Goal: Check status: Check status

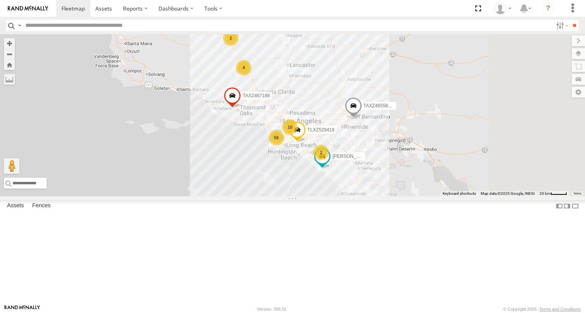
type input "*"
type input "**"
click at [570, 20] on input "**" at bounding box center [574, 25] width 9 height 11
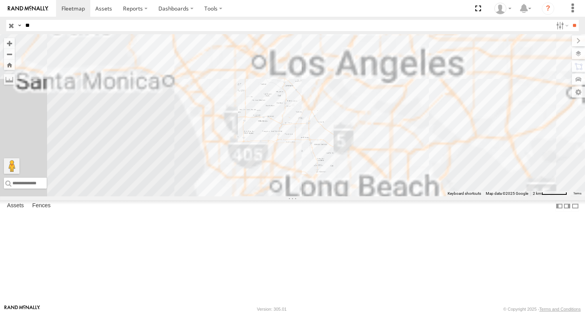
click at [0, 0] on div "KEITH/T-1633 FCL" at bounding box center [0, 0] width 0 height 0
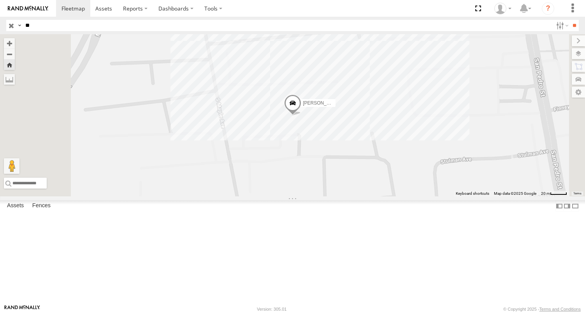
click at [410, 179] on div "[PERSON_NAME]/T-1633" at bounding box center [292, 115] width 585 height 162
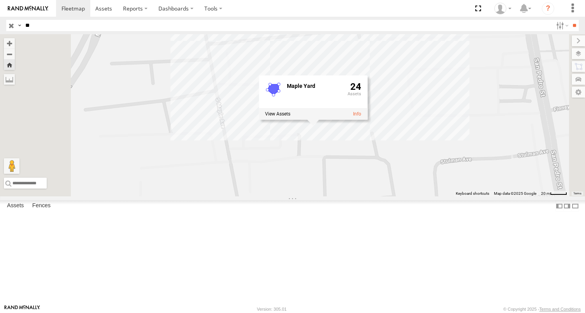
click at [337, 173] on div "KEITH/T-1633 Maple Yard 24" at bounding box center [292, 115] width 585 height 162
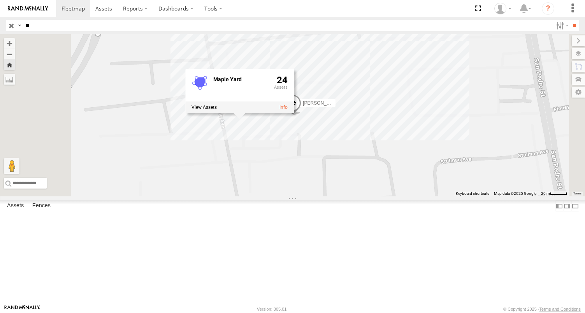
click at [411, 121] on div "KEITH/T-1633 Maple Yard 24" at bounding box center [292, 115] width 585 height 162
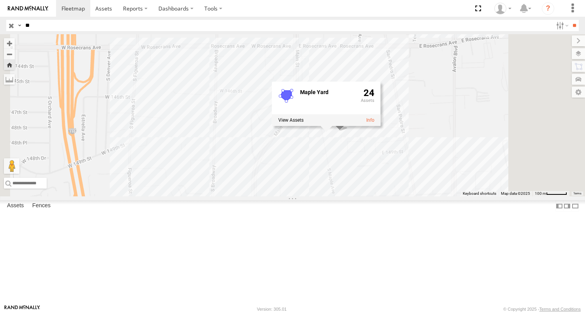
click at [465, 196] on div "KEITH/T-1633 Maple Yard 24" at bounding box center [292, 115] width 585 height 162
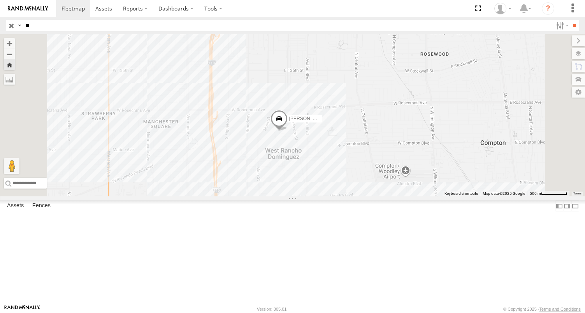
click at [9, 28] on input "button" at bounding box center [11, 25] width 10 height 11
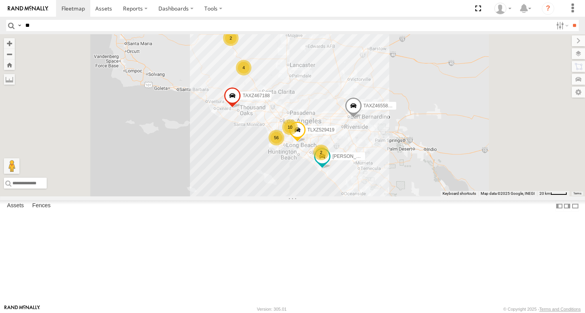
click at [15, 11] on img at bounding box center [28, 8] width 40 height 5
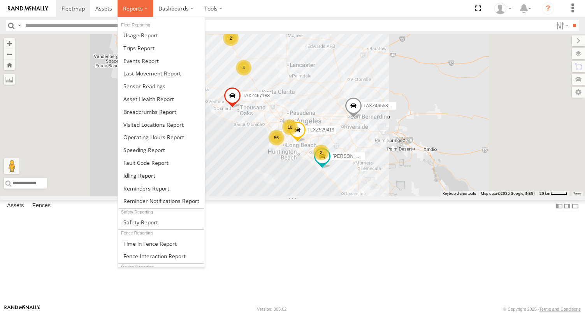
click at [135, 8] on span at bounding box center [133, 8] width 20 height 7
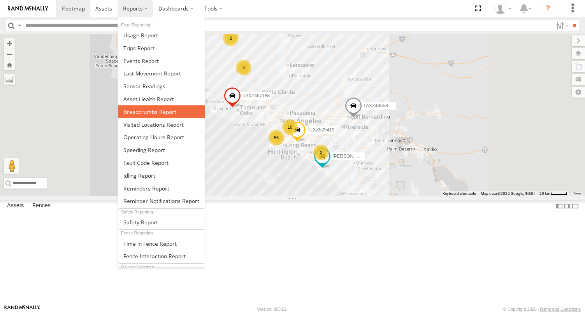
click at [159, 116] on link at bounding box center [161, 111] width 87 height 13
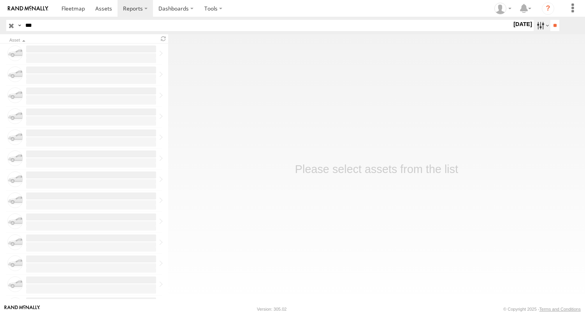
click at [533, 24] on label at bounding box center [541, 25] width 17 height 11
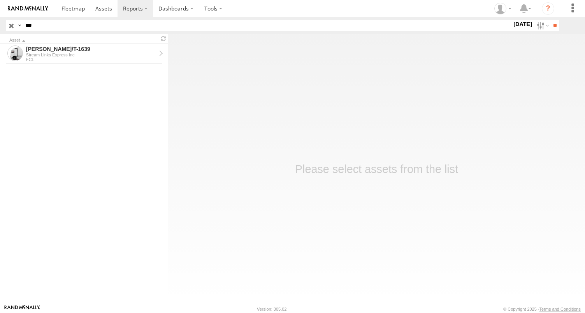
click at [0, 0] on label at bounding box center [0, 0] width 0 height 0
click at [553, 29] on input "**" at bounding box center [554, 25] width 9 height 11
click at [58, 25] on input "***" at bounding box center [266, 25] width 489 height 11
type input "*"
type input "**"
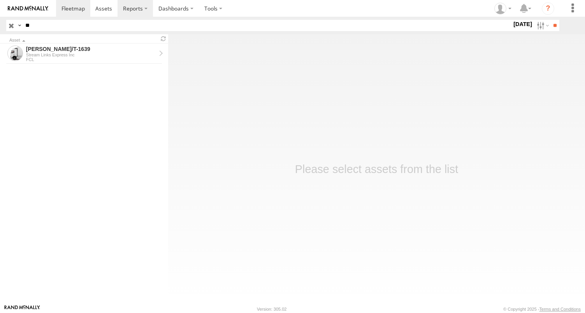
click at [550, 20] on input "**" at bounding box center [554, 25] width 9 height 11
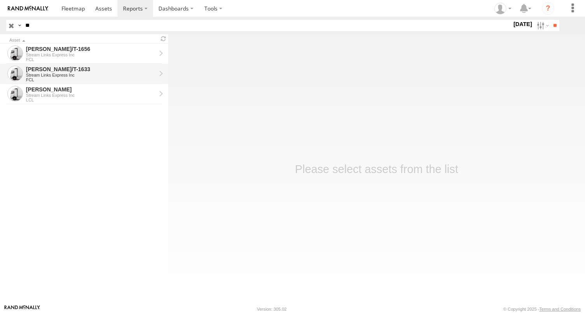
click at [44, 69] on div "[PERSON_NAME]/T-1633" at bounding box center [91, 69] width 130 height 7
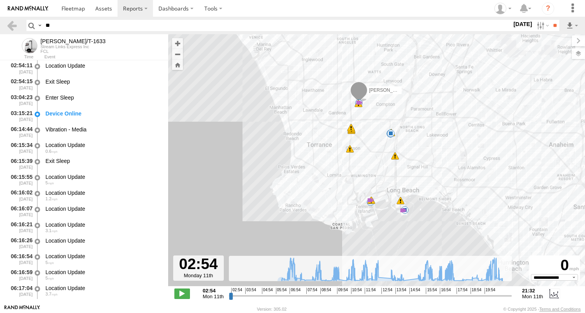
click at [230, 299] on input "range" at bounding box center [370, 295] width 283 height 7
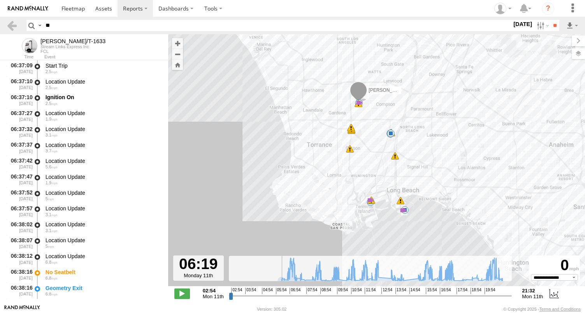
scroll to position [2953, 0]
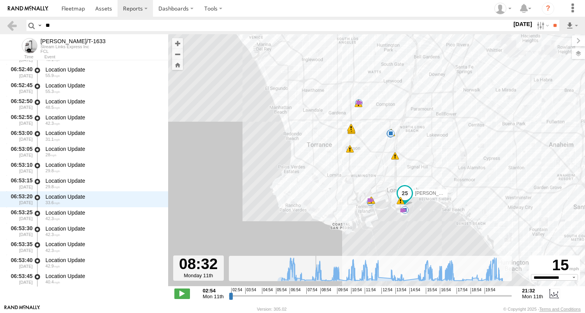
drag, startPoint x: 232, startPoint y: 296, endPoint x: 314, endPoint y: 307, distance: 83.6
click at [314, 300] on input "range" at bounding box center [370, 295] width 283 height 7
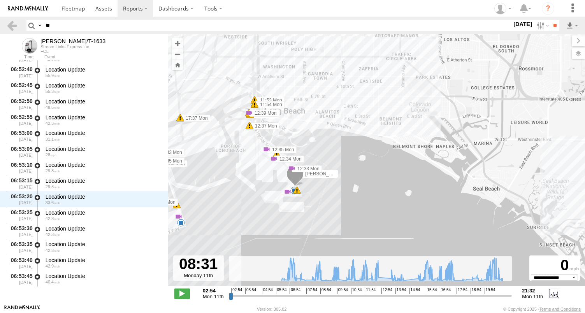
click at [270, 174] on div "KEITH/T-1633 08:59 Mon 09:32 Mon 11:13 Mon 11:35 Mon 16:05 Mon 20:35 Mon 20:35 …" at bounding box center [376, 164] width 417 height 260
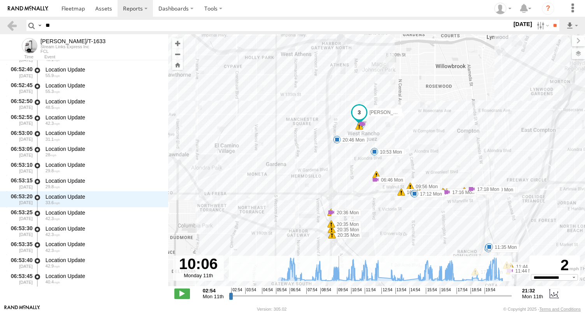
drag, startPoint x: 315, startPoint y: 297, endPoint x: 338, endPoint y: 297, distance: 23.0
click at [338, 297] on input "range" at bounding box center [370, 295] width 283 height 7
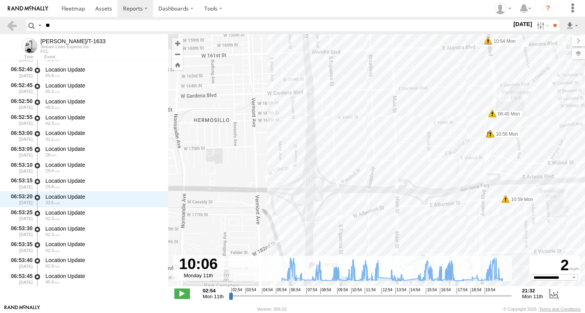
drag, startPoint x: 391, startPoint y: 135, endPoint x: 379, endPoint y: 311, distance: 176.7
click at [379, 311] on body "?" at bounding box center [292, 156] width 585 height 313
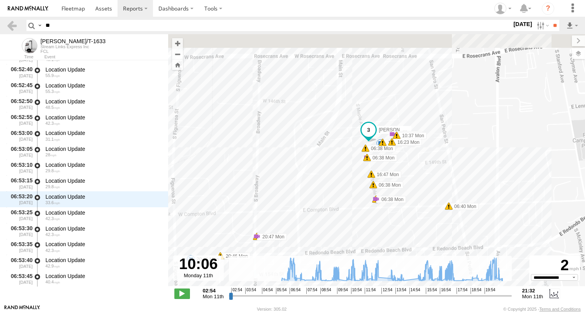
drag, startPoint x: 400, startPoint y: 214, endPoint x: 399, endPoint y: 220, distance: 6.6
click at [401, 235] on div "KEITH/T-1633 08:59 Mon 09:32 Mon 11:13 Mon 11:35 Mon 16:05 Mon 20:35 Mon 20:35 …" at bounding box center [376, 164] width 417 height 260
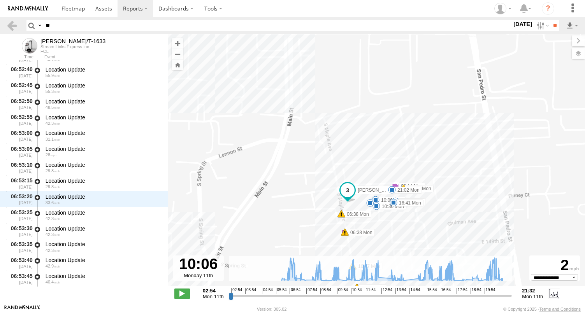
click at [397, 182] on div "KEITH/T-1633 08:59 Mon 09:32 Mon 11:13 Mon 11:35 Mon 16:05 Mon 20:35 Mon 20:35 …" at bounding box center [376, 164] width 417 height 260
click at [441, 190] on div "KEITH/T-1633 08:59 Mon 09:32 Mon 11:13 Mon 11:35 Mon 16:05 Mon 20:35 Mon 20:35 …" at bounding box center [376, 164] width 417 height 260
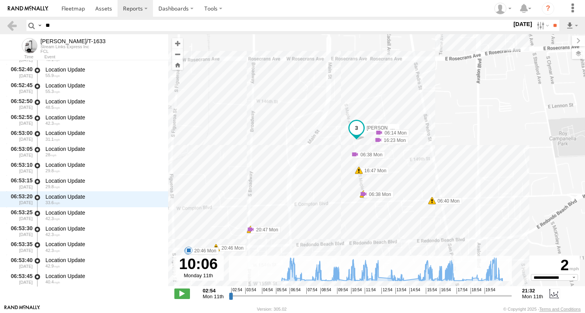
drag, startPoint x: 466, startPoint y: 208, endPoint x: 395, endPoint y: 119, distance: 114.1
click at [409, 116] on div "KEITH/T-1633 08:59 Mon 09:32 Mon 11:13 Mon 11:35 Mon 16:05 Mon 20:35 Mon 20:35 …" at bounding box center [376, 164] width 417 height 260
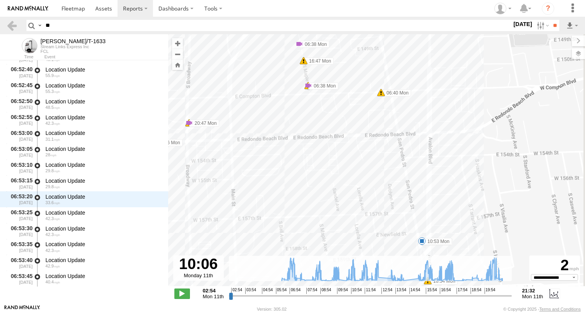
drag, startPoint x: 375, startPoint y: 225, endPoint x: 370, endPoint y: 193, distance: 31.6
click at [370, 197] on div "KEITH/T-1633 08:59 Mon 09:32 Mon 11:13 Mon 11:35 Mon 16:05 Mon 20:35 Mon 20:35 …" at bounding box center [376, 164] width 417 height 260
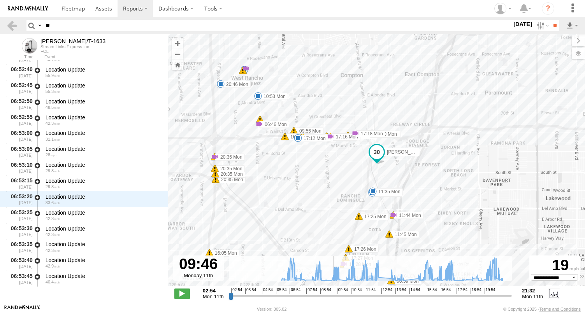
drag, startPoint x: 338, startPoint y: 299, endPoint x: 357, endPoint y: 247, distance: 55.1
click at [333, 295] on input "range" at bounding box center [370, 295] width 283 height 7
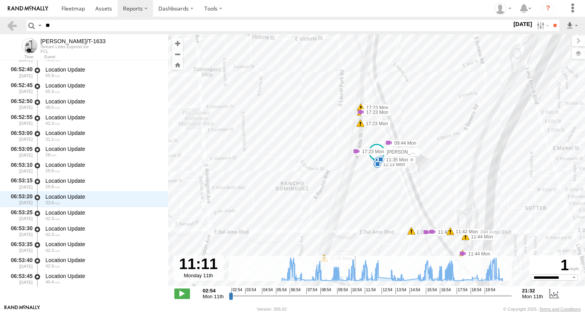
drag, startPoint x: 335, startPoint y: 296, endPoint x: 354, endPoint y: 296, distance: 19.1
click at [354, 296] on input "range" at bounding box center [370, 295] width 283 height 7
click at [370, 168] on div "KEITH/T-1633 08:59 Mon 09:32 Mon 11:13 Mon 11:35 Mon 16:05 Mon 20:35 Mon 20:35 …" at bounding box center [376, 164] width 417 height 260
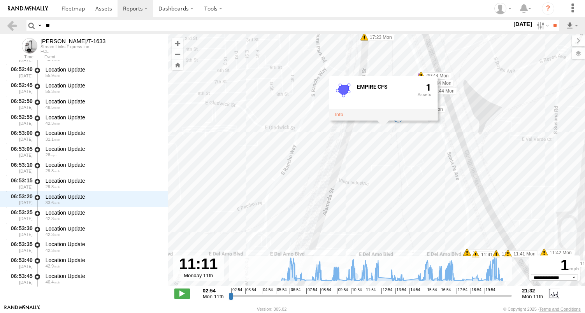
drag, startPoint x: 393, startPoint y: 158, endPoint x: 374, endPoint y: 206, distance: 51.9
click at [374, 206] on div "KEITH/T-1633 08:59 Mon 09:32 Mon 11:13 Mon 11:35 Mon 16:05 Mon 20:35 Mon 20:35 …" at bounding box center [376, 164] width 417 height 260
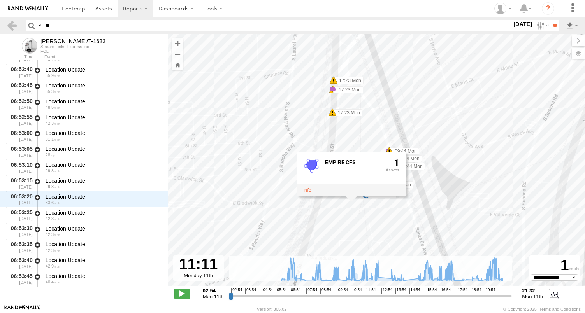
click at [427, 205] on div "KEITH/T-1633 08:59 Mon 09:32 Mon 11:13 Mon 11:35 Mon 16:05 Mon 20:35 Mon 20:35 …" at bounding box center [376, 164] width 417 height 260
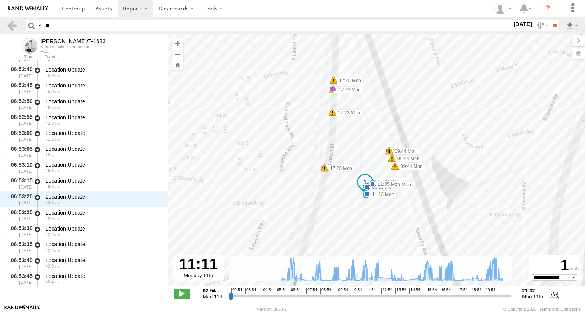
click at [399, 198] on div "KEITH/T-1633 08:59 Mon 09:32 Mon 11:13 Mon 11:35 Mon 16:05 Mon 20:35 Mon 20:35 …" at bounding box center [376, 164] width 417 height 260
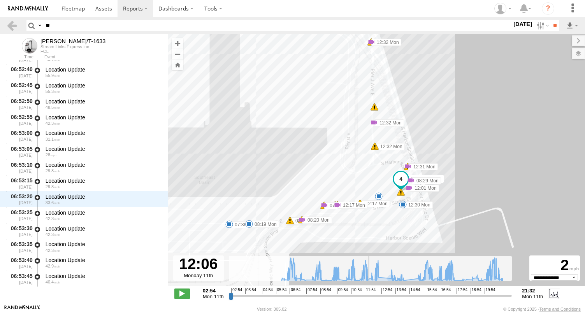
drag, startPoint x: 355, startPoint y: 297, endPoint x: 368, endPoint y: 297, distance: 12.8
click at [368, 297] on input "range" at bounding box center [370, 295] width 283 height 7
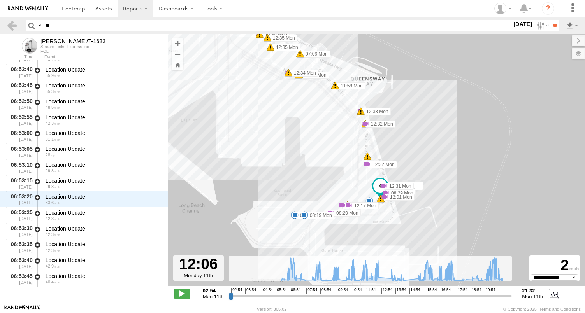
click at [365, 186] on div "KEITH/T-1633 08:59 Mon 09:32 Mon 11:13 Mon 11:35 Mon 16:05 Mon 20:35 Mon 20:35 …" at bounding box center [376, 164] width 417 height 260
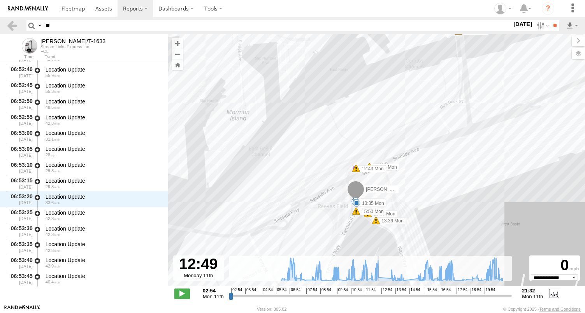
drag, startPoint x: 368, startPoint y: 296, endPoint x: 379, endPoint y: 296, distance: 10.5
click at [379, 296] on input "range" at bounding box center [370, 295] width 283 height 7
click at [381, 296] on input "range" at bounding box center [370, 295] width 283 height 7
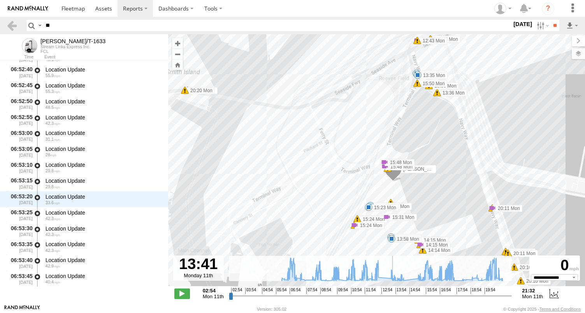
drag, startPoint x: 381, startPoint y: 296, endPoint x: 392, endPoint y: 295, distance: 10.9
click at [392, 295] on input "range" at bounding box center [370, 295] width 283 height 7
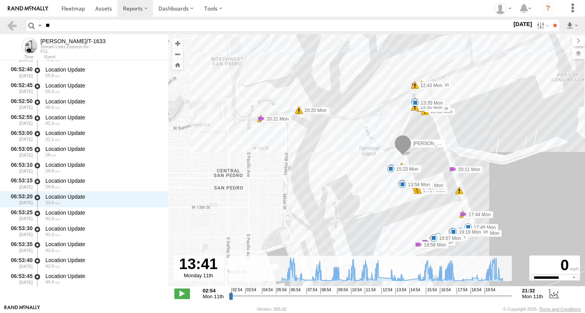
drag, startPoint x: 447, startPoint y: 229, endPoint x: 442, endPoint y: 188, distance: 41.7
click at [440, 178] on div "KEITH/T-1633 08:59 Mon 09:32 Mon 11:13 Mon 11:35 Mon 16:05 Mon 20:35 Mon 20:35 …" at bounding box center [376, 164] width 417 height 260
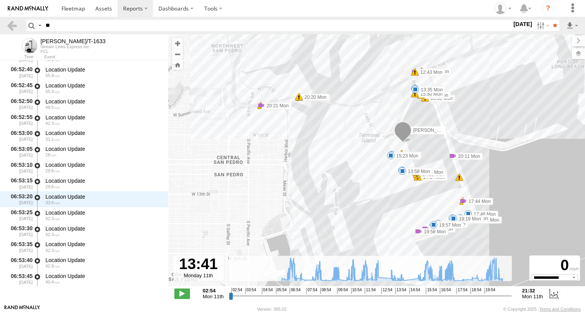
click at [435, 207] on div "KEITH/T-1633 08:59 Mon 09:32 Mon 11:13 Mon 11:35 Mon 16:05 Mon 20:35 Mon 20:35 …" at bounding box center [376, 164] width 417 height 260
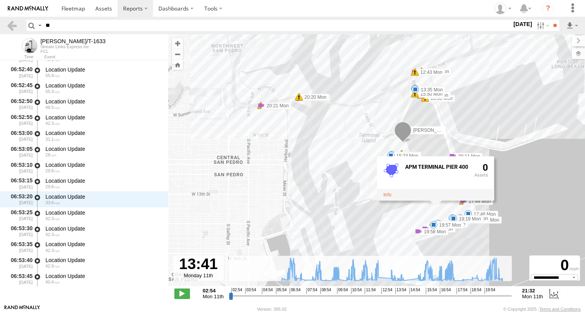
click at [378, 143] on div "KEITH/T-1633 08:59 Mon 09:32 Mon 11:13 Mon 11:35 Mon 16:05 Mon 20:35 Mon 20:35 …" at bounding box center [376, 164] width 417 height 260
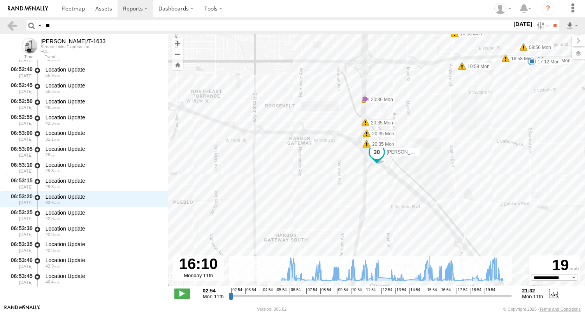
drag, startPoint x: 393, startPoint y: 297, endPoint x: 429, endPoint y: 297, distance: 35.8
click at [429, 297] on input "range" at bounding box center [370, 295] width 283 height 7
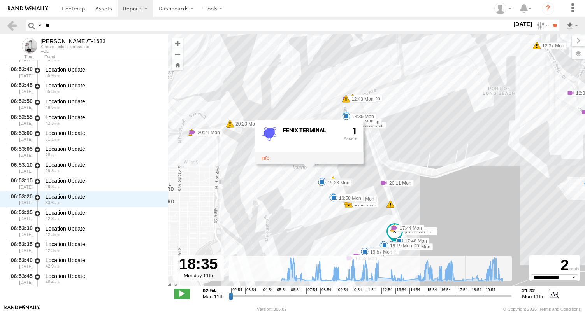
drag, startPoint x: 429, startPoint y: 297, endPoint x: 465, endPoint y: 297, distance: 36.2
click at [465, 297] on input "range" at bounding box center [370, 295] width 283 height 7
click at [369, 238] on div "KEITH/T-1633 08:59 Mon 09:32 Mon 11:13 Mon 11:35 Mon 16:05 Mon 20:35 Mon 20:35 …" at bounding box center [376, 164] width 417 height 260
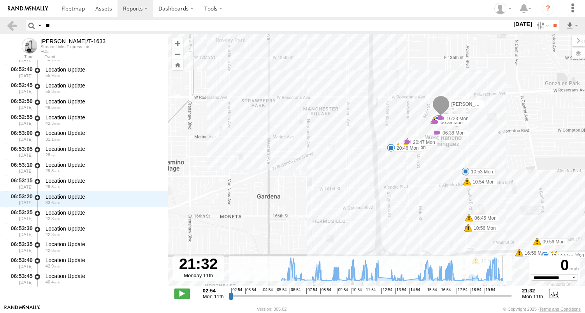
drag, startPoint x: 468, startPoint y: 296, endPoint x: 519, endPoint y: 292, distance: 50.7
type input "**********"
click at [512, 292] on input "range" at bounding box center [370, 295] width 283 height 7
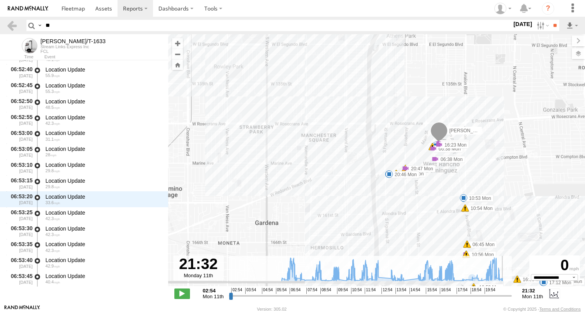
drag, startPoint x: 432, startPoint y: 185, endPoint x: 428, endPoint y: 216, distance: 31.4
click at [428, 216] on div "KEITH/T-1633 08:59 Mon 09:32 Mon 11:13 Mon 11:35 Mon 16:05 Mon 20:35 Mon 20:35 …" at bounding box center [376, 164] width 417 height 260
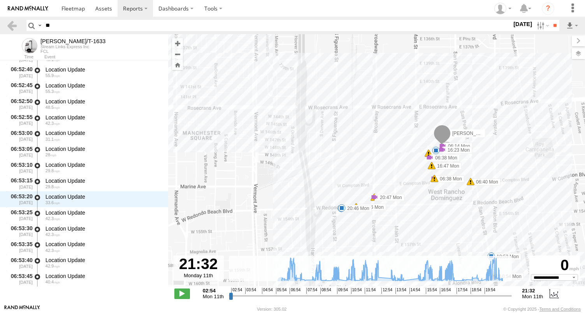
click at [61, 25] on input "**" at bounding box center [276, 25] width 469 height 11
type input "*"
click at [533, 25] on label at bounding box center [541, 25] width 17 height 11
click at [0, 0] on label at bounding box center [0, 0] width 0 height 0
click at [550, 24] on input "**" at bounding box center [554, 25] width 9 height 11
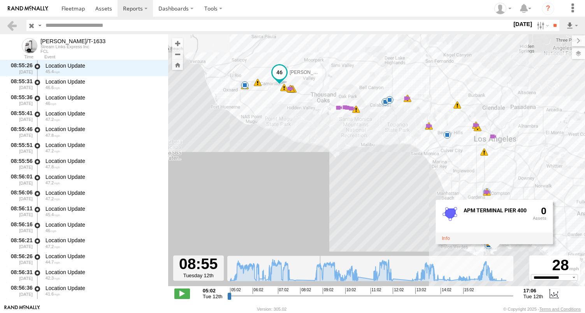
scroll to position [26073, 0]
drag, startPoint x: 227, startPoint y: 296, endPoint x: 468, endPoint y: 304, distance: 241.0
click at [467, 300] on input "range" at bounding box center [370, 295] width 286 height 7
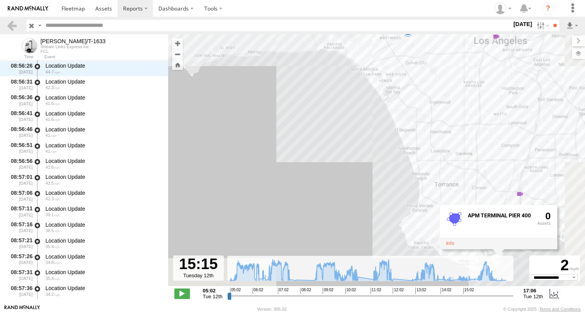
drag, startPoint x: 410, startPoint y: 146, endPoint x: 339, endPoint y: 79, distance: 97.5
click at [339, 80] on div "KEITH/T-1633 06:17 Tue 06:25 Tue 06:33 Tue 06:41 Tue 07:35 Tue 08:39 Tue 10:32 …" at bounding box center [376, 164] width 417 height 260
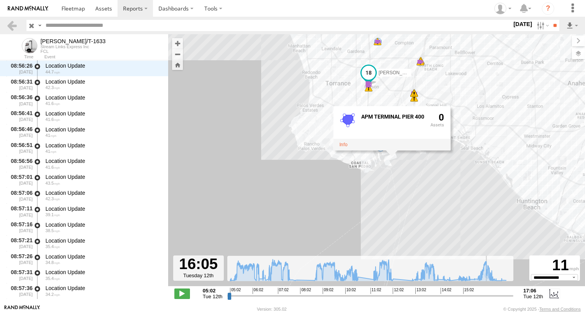
drag, startPoint x: 468, startPoint y: 298, endPoint x: 487, endPoint y: 297, distance: 18.7
click at [487, 297] on input "range" at bounding box center [370, 295] width 286 height 7
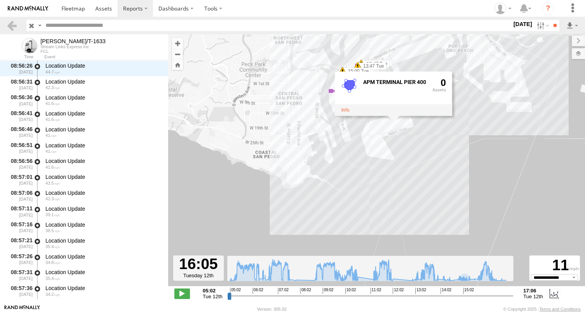
click at [421, 161] on div "KEITH/T-1633 06:17 Tue 06:25 Tue 06:33 Tue 06:41 Tue 07:35 Tue 08:39 Tue 10:32 …" at bounding box center [376, 164] width 417 height 260
click at [310, 141] on div "KEITH/T-1633 06:17 Tue 06:25 Tue 06:33 Tue 06:41 Tue 07:35 Tue 08:39 Tue 10:32 …" at bounding box center [376, 164] width 417 height 260
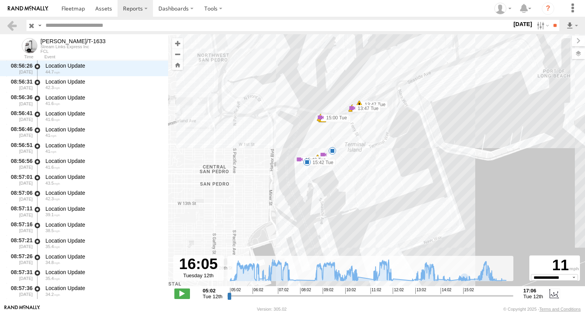
drag, startPoint x: 337, startPoint y: 88, endPoint x: 364, endPoint y: 180, distance: 95.7
click at [364, 180] on div "KEITH/T-1633 06:17 Tue 06:25 Tue 06:33 Tue 06:41 Tue 07:35 Tue 08:39 Tue 10:32 …" at bounding box center [376, 164] width 417 height 260
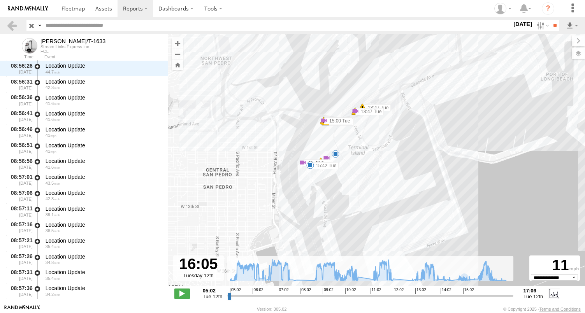
click at [353, 103] on div "KEITH/T-1633 06:17 Tue 06:25 Tue 06:33 Tue 06:41 Tue 07:35 Tue 08:39 Tue 10:32 …" at bounding box center [376, 164] width 417 height 260
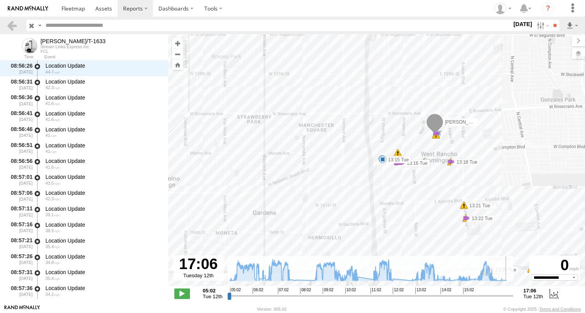
drag, startPoint x: 487, startPoint y: 296, endPoint x: 525, endPoint y: 301, distance: 38.8
click at [513, 300] on input "range" at bounding box center [370, 295] width 286 height 7
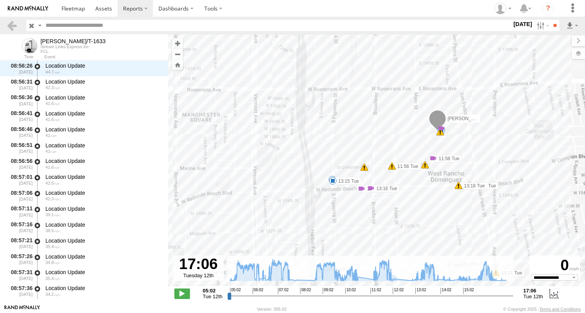
drag, startPoint x: 459, startPoint y: 142, endPoint x: 453, endPoint y: 178, distance: 36.3
click at [454, 178] on div "KEITH/T-1633 06:17 Tue 06:25 Tue 06:33 Tue 06:41 Tue 07:35 Tue 08:39 Tue 10:32 …" at bounding box center [376, 164] width 417 height 260
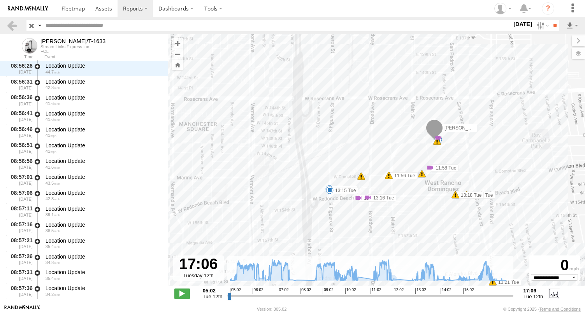
click at [445, 138] on div "KEITH/T-1633 06:17 Tue 06:25 Tue 06:33 Tue 06:41 Tue 07:35 Tue 08:39 Tue 10:32 …" at bounding box center [376, 164] width 417 height 260
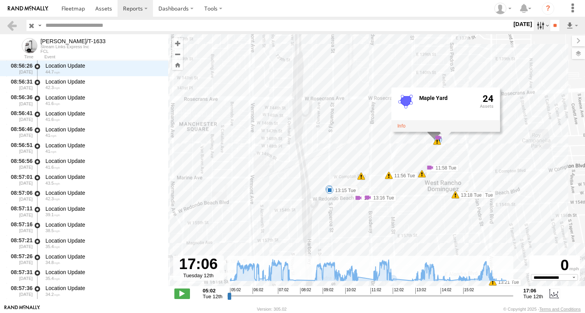
click at [537, 26] on label at bounding box center [541, 25] width 17 height 11
click at [0, 0] on label at bounding box center [0, 0] width 0 height 0
click at [551, 26] on input "**" at bounding box center [554, 25] width 9 height 11
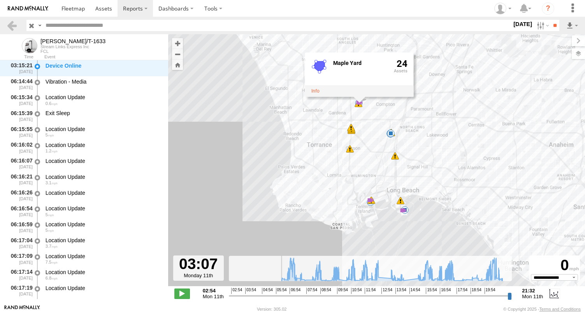
scroll to position [48, 0]
drag, startPoint x: 230, startPoint y: 296, endPoint x: 242, endPoint y: 296, distance: 12.5
click at [242, 296] on input "range" at bounding box center [370, 295] width 283 height 7
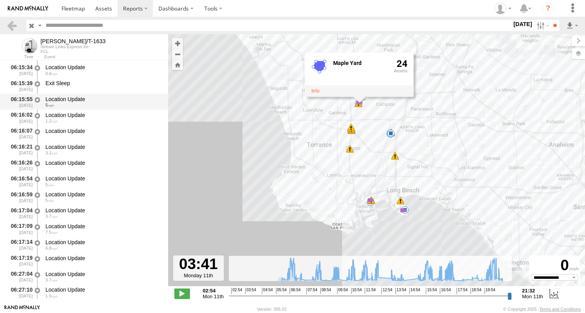
scroll to position [0, 0]
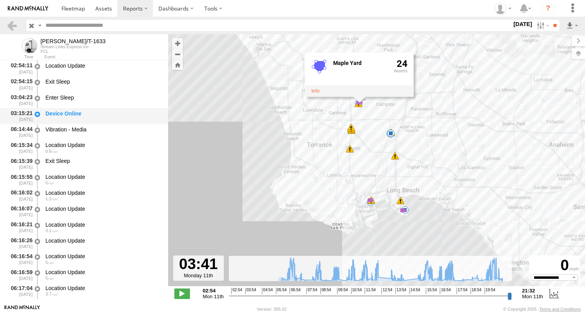
click at [89, 113] on div "Device Online" at bounding box center [103, 113] width 115 height 7
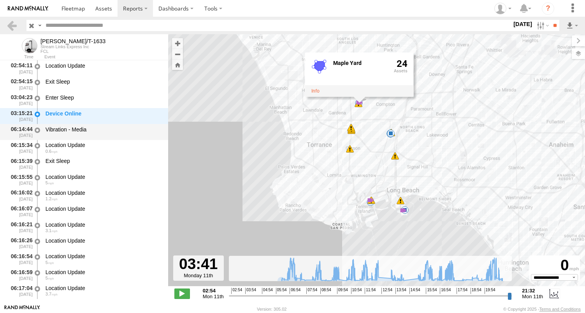
click at [91, 130] on div "Vibration - Media" at bounding box center [103, 129] width 115 height 7
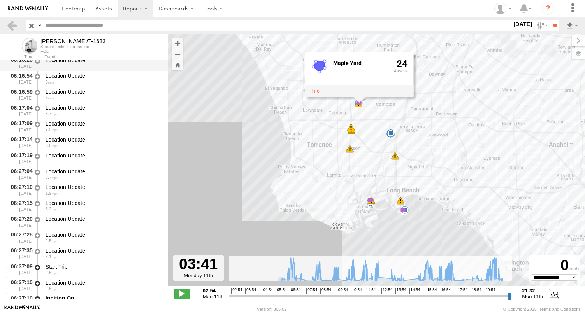
scroll to position [195, 0]
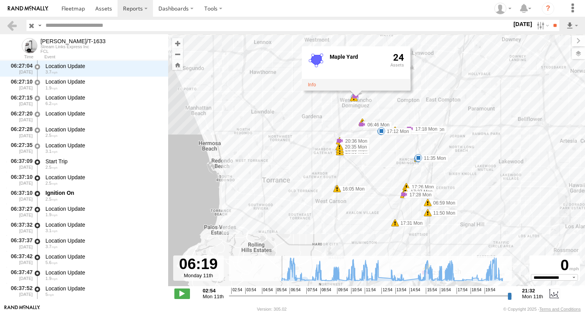
drag, startPoint x: 242, startPoint y: 295, endPoint x: 281, endPoint y: 295, distance: 39.7
click at [281, 295] on input "range" at bounding box center [370, 295] width 283 height 7
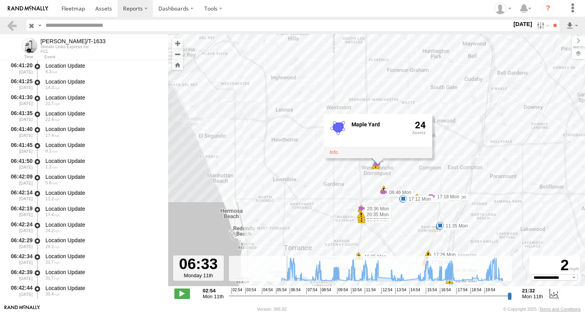
scroll to position [2194, 0]
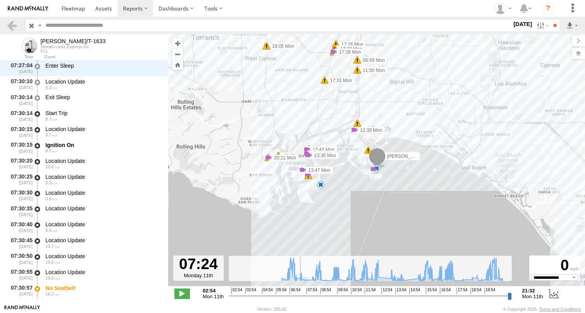
drag, startPoint x: 281, startPoint y: 295, endPoint x: 298, endPoint y: 295, distance: 16.3
click at [298, 295] on input "range" at bounding box center [370, 295] width 283 height 7
click at [368, 160] on div "KEITH/T-1633 08:59 Mon 09:32 Mon 11:13 Mon 11:35 Mon 16:05 Mon 20:35 Mon 20:35 …" at bounding box center [376, 164] width 417 height 260
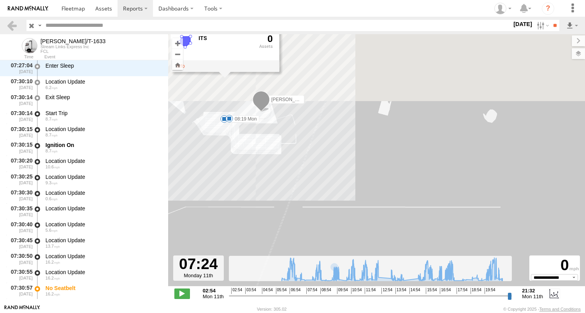
drag, startPoint x: 311, startPoint y: 53, endPoint x: 340, endPoint y: 217, distance: 166.8
click at [340, 217] on div "KEITH/T-1633 08:59 Mon 09:32 Mon 11:13 Mon 11:35 Mon 16:05 Mon 20:35 Mon 20:35 …" at bounding box center [376, 164] width 417 height 260
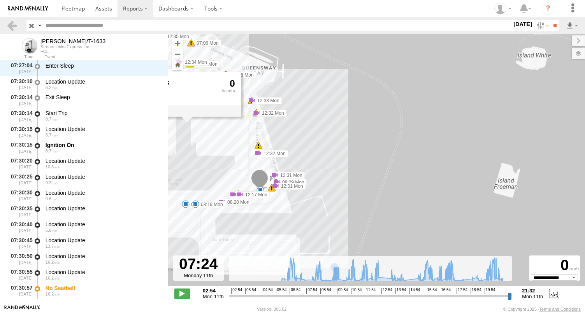
click at [263, 161] on div "KEITH/T-1633 08:59 Mon 09:32 Mon 11:13 Mon 11:35 Mon 16:05 Mon 20:35 Mon 20:35 …" at bounding box center [376, 164] width 417 height 260
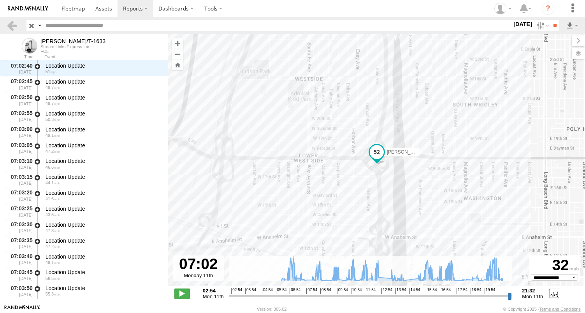
scroll to position [5676, 0]
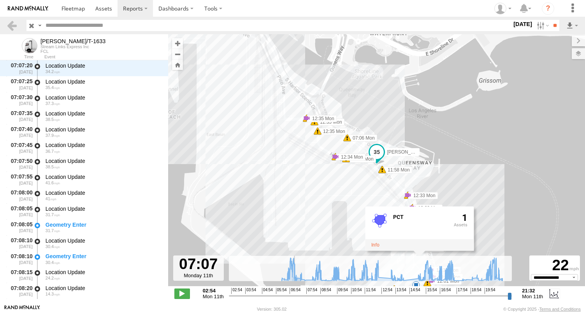
drag, startPoint x: 299, startPoint y: 295, endPoint x: 314, endPoint y: 270, distance: 29.8
click at [290, 296] on input "range" at bounding box center [370, 295] width 283 height 7
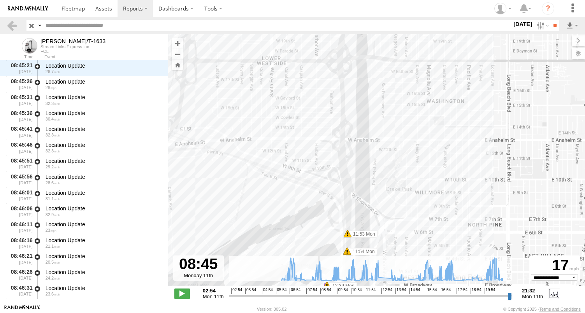
scroll to position [13243, 0]
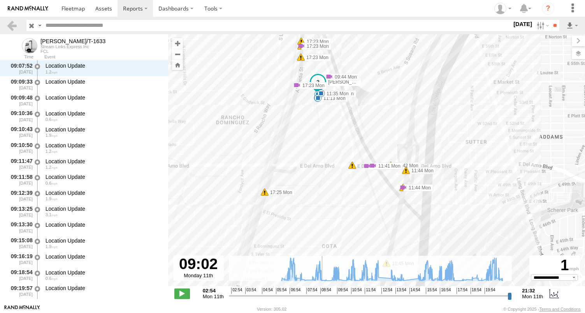
drag, startPoint x: 290, startPoint y: 298, endPoint x: 322, endPoint y: 293, distance: 32.2
click at [322, 293] on input "range" at bounding box center [370, 295] width 283 height 7
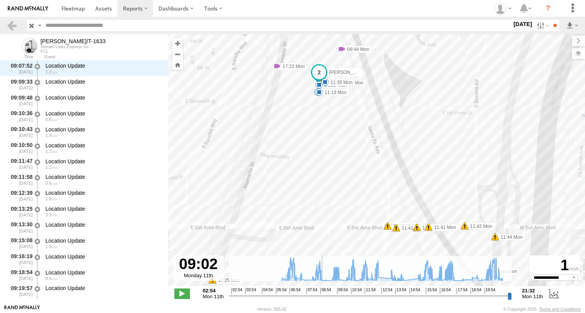
drag, startPoint x: 323, startPoint y: 133, endPoint x: 372, endPoint y: 210, distance: 91.6
click at [368, 205] on div "KEITH/T-1633 08:59 Mon 09:32 Mon 11:13 Mon 11:35 Mon 16:05 Mon 20:35 Mon 20:35 …" at bounding box center [376, 164] width 417 height 260
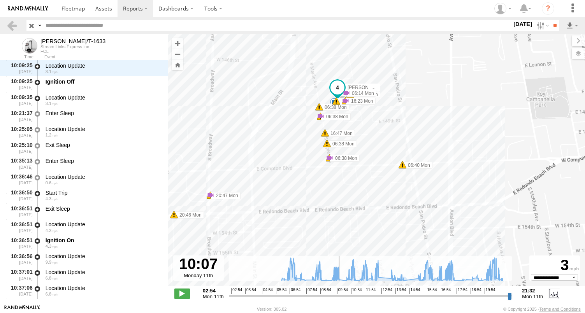
drag, startPoint x: 324, startPoint y: 297, endPoint x: 339, endPoint y: 296, distance: 14.4
click at [339, 296] on input "range" at bounding box center [370, 295] width 283 height 7
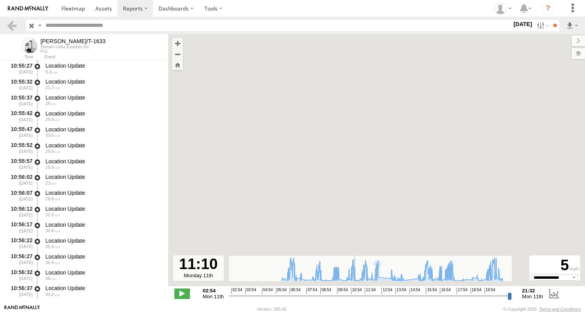
scroll to position [22031, 0]
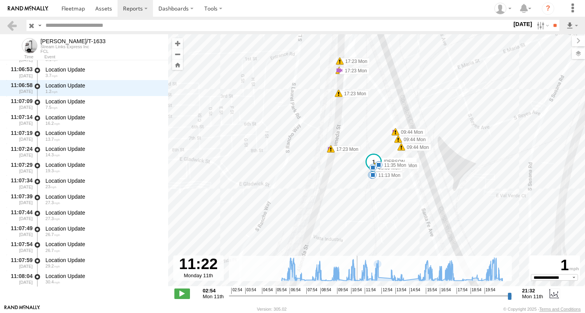
drag, startPoint x: 339, startPoint y: 300, endPoint x: 357, endPoint y: 299, distance: 18.3
click at [357, 299] on input "range" at bounding box center [370, 295] width 283 height 7
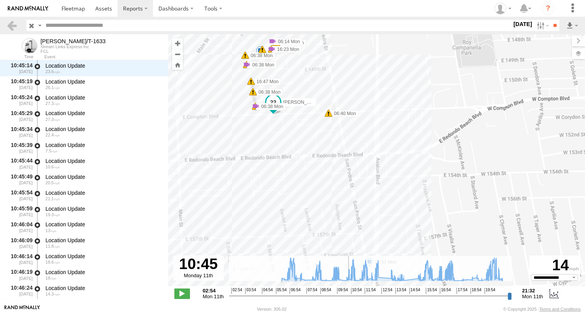
scroll to position [19030, 0]
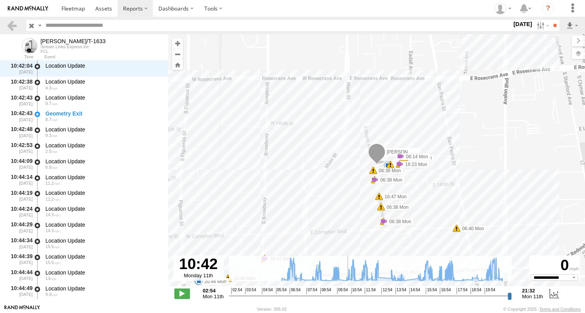
drag, startPoint x: 357, startPoint y: 296, endPoint x: 347, endPoint y: 296, distance: 9.7
click at [347, 296] on input "range" at bounding box center [370, 295] width 283 height 7
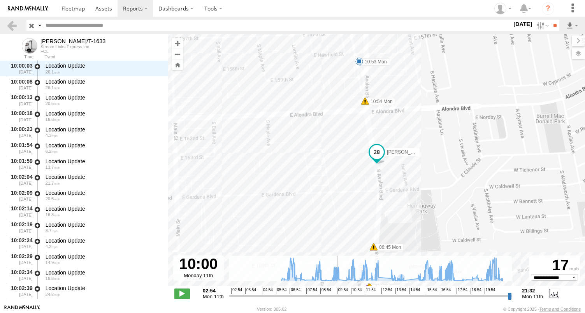
drag, startPoint x: 347, startPoint y: 296, endPoint x: 337, endPoint y: 300, distance: 11.3
click at [337, 300] on input "range" at bounding box center [370, 295] width 283 height 7
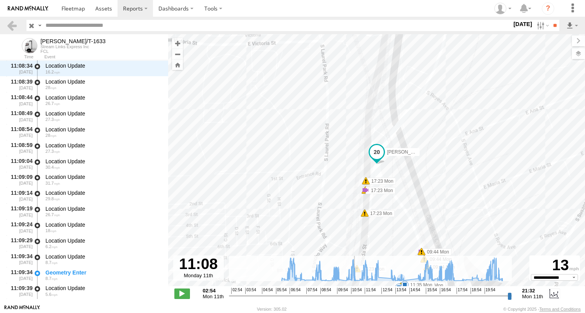
scroll to position [22862, 0]
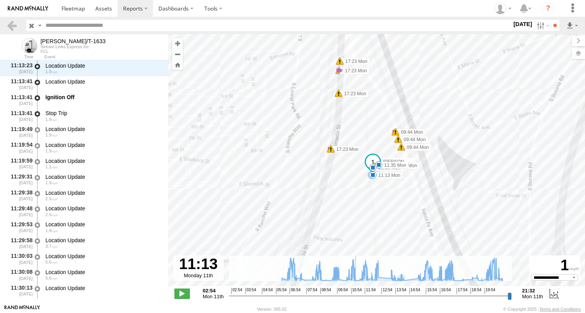
drag, startPoint x: 338, startPoint y: 295, endPoint x: 355, endPoint y: 294, distance: 17.1
click at [355, 294] on input "range" at bounding box center [370, 295] width 283 height 7
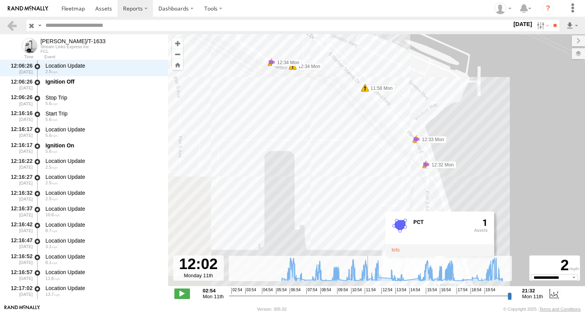
scroll to position [27615, 0]
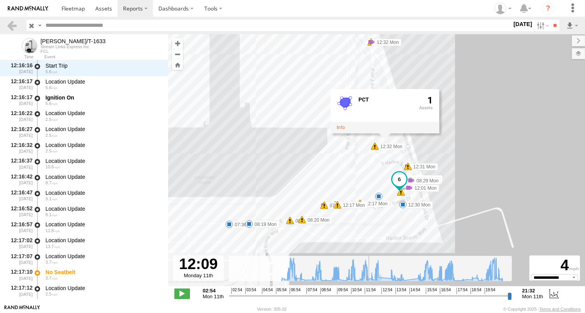
drag, startPoint x: 355, startPoint y: 297, endPoint x: 369, endPoint y: 298, distance: 14.1
click at [369, 298] on input "range" at bounding box center [370, 295] width 283 height 7
click at [393, 154] on div "KEITH/T-1633 08:59 Mon 09:32 Mon 11:13 Mon 11:35 Mon 16:05 Mon 20:35 Mon 20:35 …" at bounding box center [376, 164] width 417 height 260
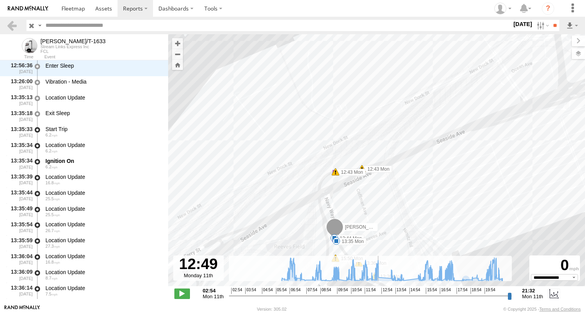
scroll to position [31479, 0]
drag, startPoint x: 368, startPoint y: 295, endPoint x: 389, endPoint y: 223, distance: 75.4
click at [380, 295] on input "range" at bounding box center [370, 295] width 283 height 7
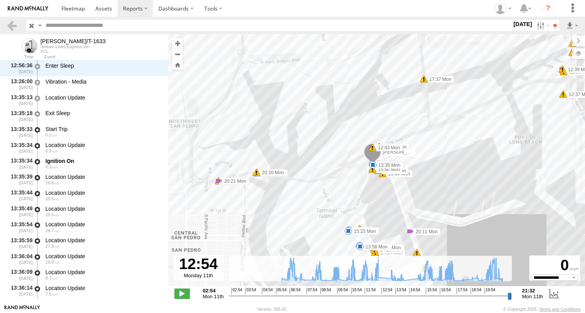
drag, startPoint x: 432, startPoint y: 194, endPoint x: 393, endPoint y: 168, distance: 46.0
click at [431, 151] on div "KEITH/T-1633 08:59 Mon 09:32 Mon 11:13 Mon 11:35 Mon 16:05 Mon 20:35 Mon 20:35 …" at bounding box center [376, 164] width 417 height 260
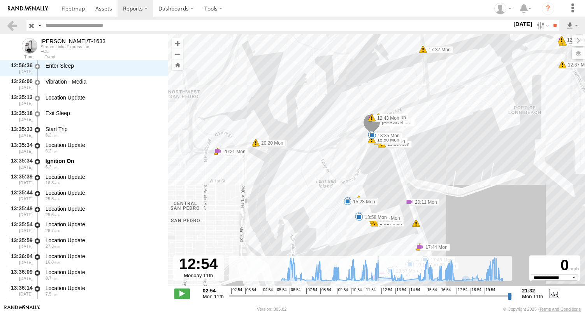
click at [346, 220] on div "KEITH/T-1633 08:59 Mon 09:32 Mon 11:13 Mon 11:35 Mon 16:05 Mon 20:35 Mon 20:35 …" at bounding box center [376, 164] width 417 height 260
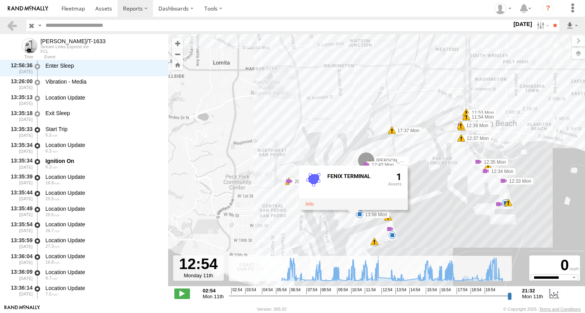
drag, startPoint x: 414, startPoint y: 228, endPoint x: 409, endPoint y: 185, distance: 44.0
click at [409, 185] on div "KEITH/T-1633 08:59 Mon 09:32 Mon 11:13 Mon 11:35 Mon 16:05 Mon 20:35 Mon 20:35 …" at bounding box center [376, 164] width 417 height 260
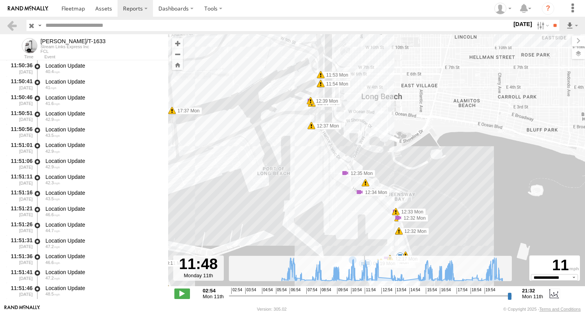
scroll to position [25231, 0]
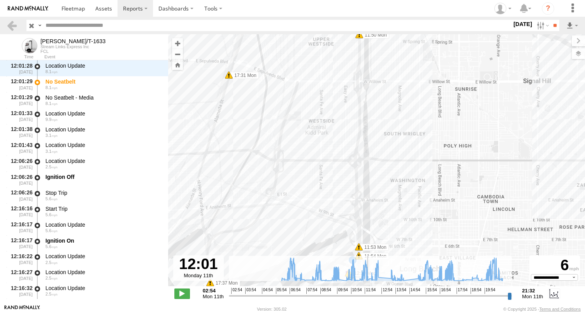
drag, startPoint x: 381, startPoint y: 295, endPoint x: 367, endPoint y: 295, distance: 13.6
click at [367, 295] on input "range" at bounding box center [370, 295] width 283 height 7
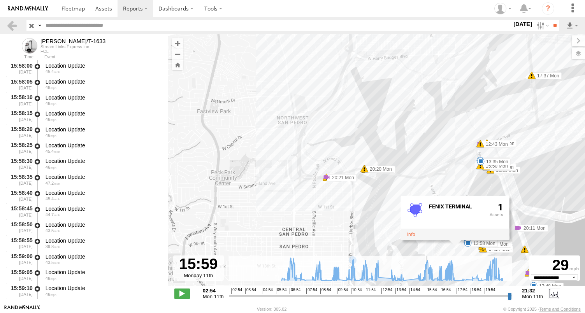
scroll to position [40477, 0]
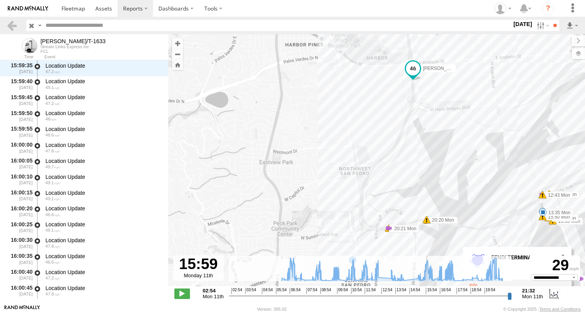
drag, startPoint x: 367, startPoint y: 297, endPoint x: 426, endPoint y: 290, distance: 59.6
click at [426, 292] on input "range" at bounding box center [370, 295] width 283 height 7
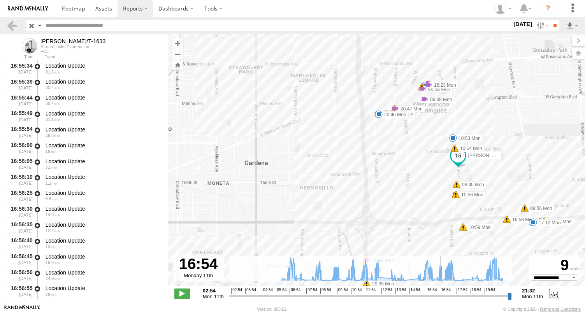
scroll to position [46677, 0]
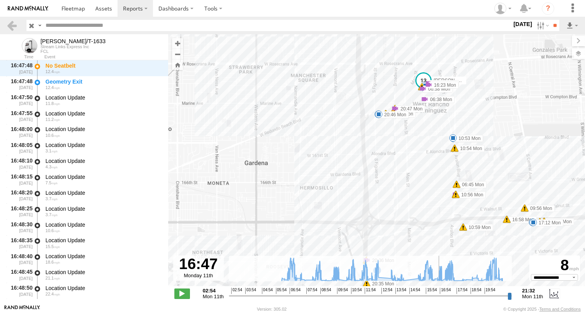
drag, startPoint x: 427, startPoint y: 297, endPoint x: 439, endPoint y: 296, distance: 11.7
click at [439, 296] on input "range" at bounding box center [370, 295] width 283 height 7
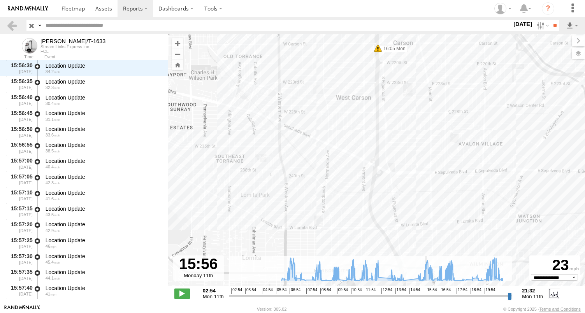
scroll to position [39586, 0]
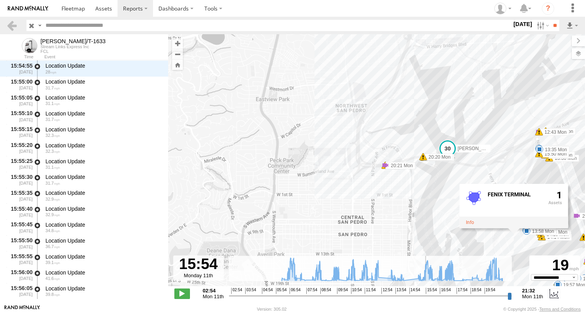
drag, startPoint x: 438, startPoint y: 298, endPoint x: 425, endPoint y: 296, distance: 12.6
click at [425, 296] on input "range" at bounding box center [370, 295] width 283 height 7
type input "**********"
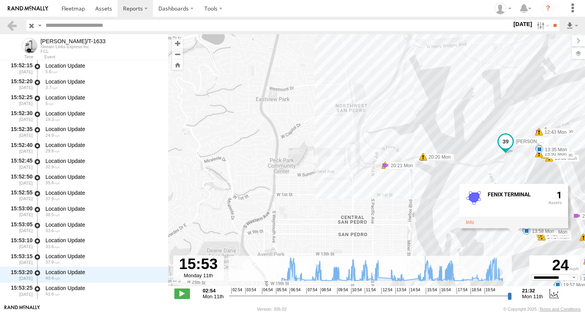
scroll to position [39285, 0]
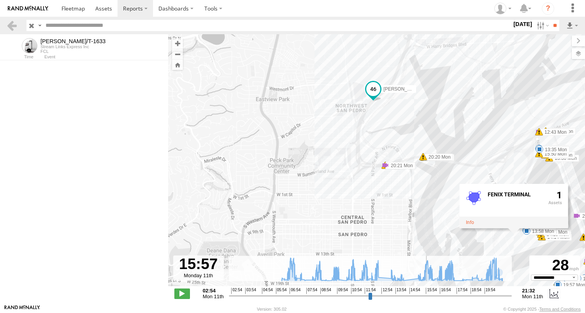
select select "**********"
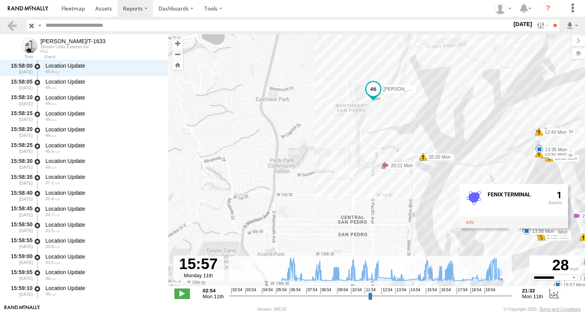
click at [426, 294] on input "range" at bounding box center [370, 295] width 283 height 7
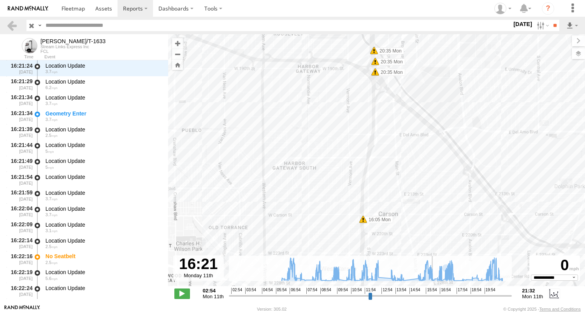
scroll to position [44563, 0]
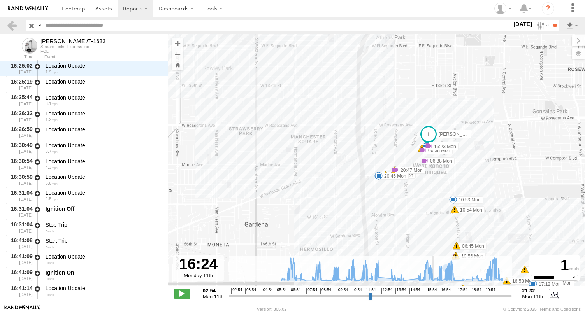
drag, startPoint x: 425, startPoint y: 295, endPoint x: 433, endPoint y: 296, distance: 7.9
click at [433, 296] on input "range" at bounding box center [370, 295] width 283 height 7
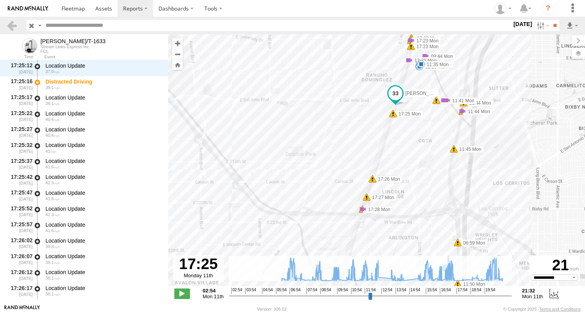
scroll to position [49157, 0]
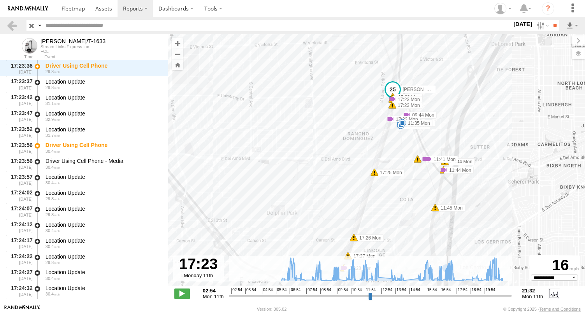
drag, startPoint x: 433, startPoint y: 294, endPoint x: 447, endPoint y: 293, distance: 14.4
click at [447, 293] on input "range" at bounding box center [370, 295] width 283 height 7
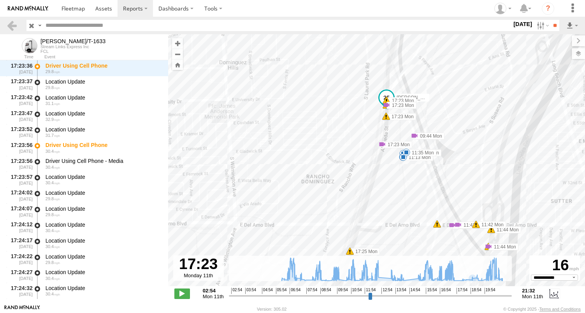
drag, startPoint x: 402, startPoint y: 123, endPoint x: 411, endPoint y: 146, distance: 25.1
click at [411, 146] on div "KEITH/T-1633 08:59 Mon 09:32 Mon 11:13 Mon 11:35 Mon 16:05 Mon 20:35 Mon 20:35 …" at bounding box center [376, 164] width 417 height 260
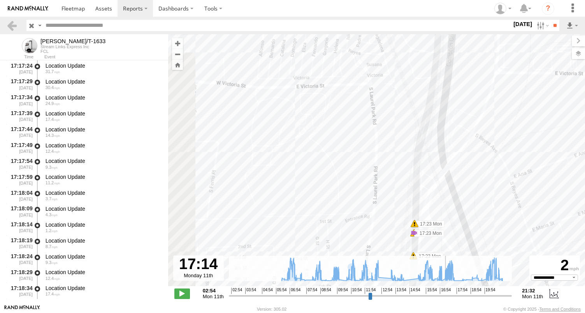
scroll to position [47536, 0]
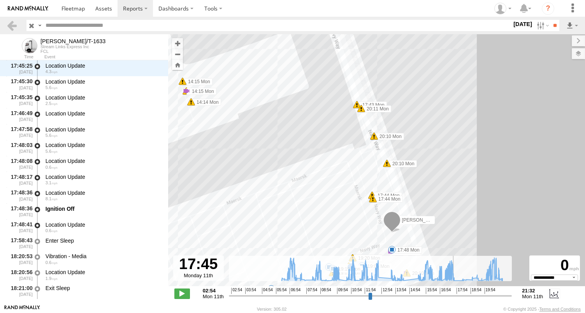
drag, startPoint x: 448, startPoint y: 297, endPoint x: 453, endPoint y: 296, distance: 4.7
click at [453, 296] on input "range" at bounding box center [370, 295] width 283 height 7
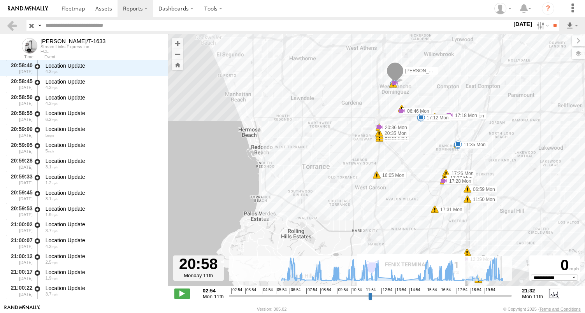
drag, startPoint x: 454, startPoint y: 297, endPoint x: 195, endPoint y: 240, distance: 265.7
click at [495, 297] on input "range" at bounding box center [370, 295] width 283 height 7
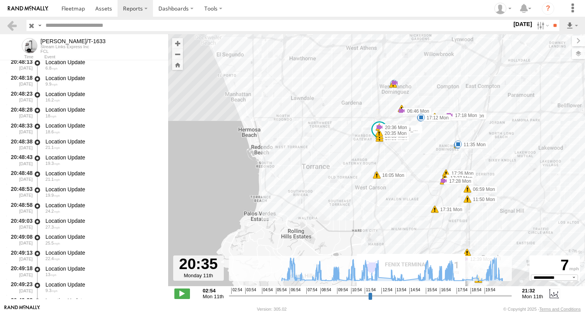
scroll to position [62609, 0]
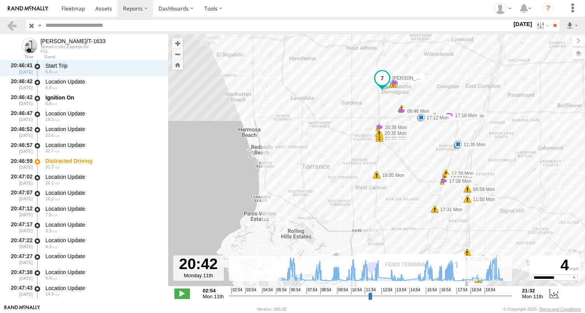
click at [497, 296] on input "range" at bounding box center [370, 295] width 283 height 7
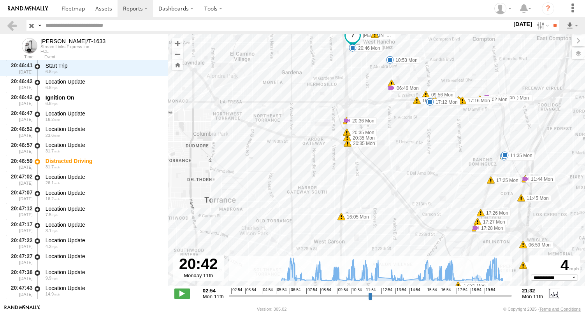
drag, startPoint x: 401, startPoint y: 95, endPoint x: 400, endPoint y: 213, distance: 117.5
click at [401, 212] on div "KEITH/T-1633 08:59 Mon 09:32 Mon 11:13 Mon 11:35 Mon 16:05 Mon 20:35 Mon 20:35 …" at bounding box center [376, 164] width 417 height 260
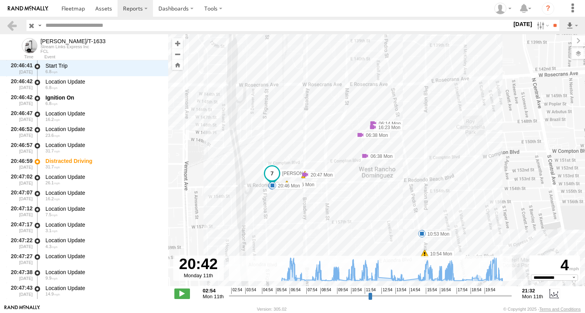
drag, startPoint x: 394, startPoint y: 194, endPoint x: 444, endPoint y: 122, distance: 87.5
click at [452, 112] on div "KEITH/T-1633 08:59 Mon 09:32 Mon 11:13 Mon 11:35 Mon 16:05 Mon 20:35 Mon 20:35 …" at bounding box center [376, 164] width 417 height 260
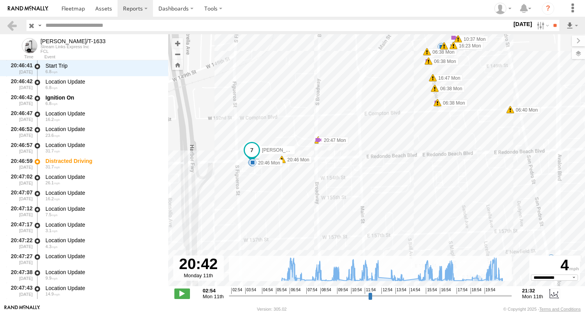
drag, startPoint x: 389, startPoint y: 156, endPoint x: 405, endPoint y: 183, distance: 30.9
click at [405, 183] on div "KEITH/T-1633 08:59 Mon 09:32 Mon 11:13 Mon 11:35 Mon 16:05 Mon 20:35 Mon 20:35 …" at bounding box center [376, 164] width 417 height 260
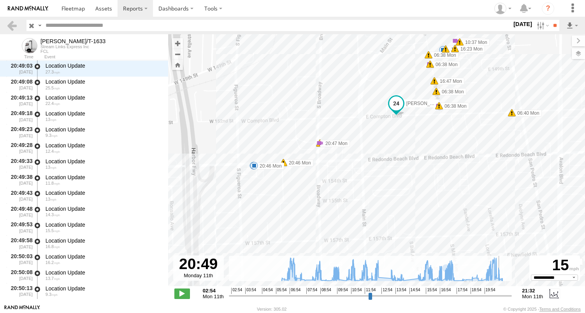
click at [499, 297] on input "range" at bounding box center [370, 295] width 283 height 7
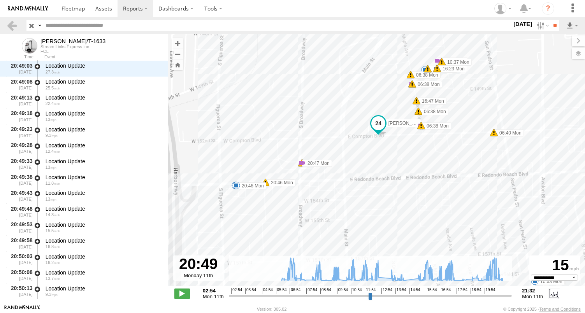
drag, startPoint x: 447, startPoint y: 147, endPoint x: 409, endPoint y: 204, distance: 69.0
click at [409, 204] on div "KEITH/T-1633 08:59 Mon 09:32 Mon 11:13 Mon 11:35 Mon 16:05 Mon 20:35 Mon 20:35 …" at bounding box center [376, 164] width 417 height 260
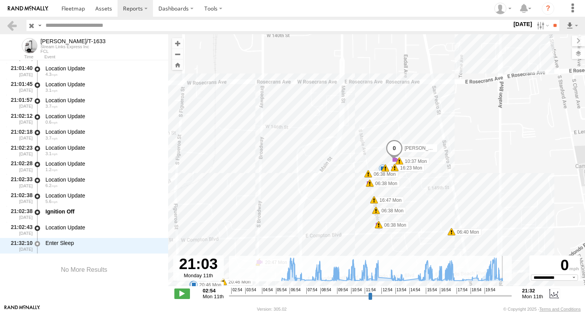
scroll to position [63717, 0]
drag, startPoint x: 498, startPoint y: 296, endPoint x: 503, endPoint y: 296, distance: 5.4
click at [503, 296] on input "range" at bounding box center [370, 295] width 283 height 7
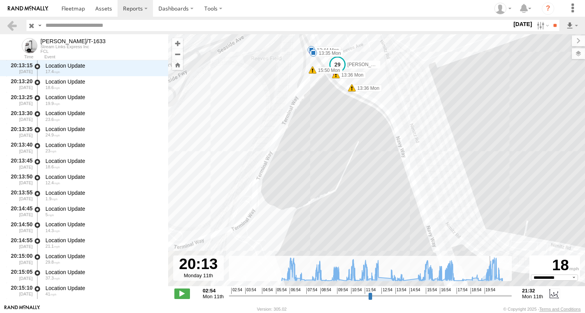
drag, startPoint x: 503, startPoint y: 298, endPoint x: 490, endPoint y: 296, distance: 12.9
click at [490, 296] on input "range" at bounding box center [370, 295] width 283 height 7
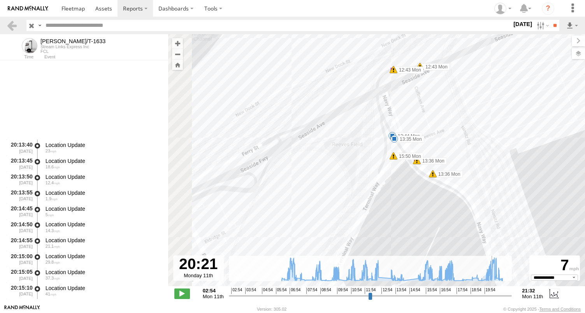
scroll to position [59078, 0]
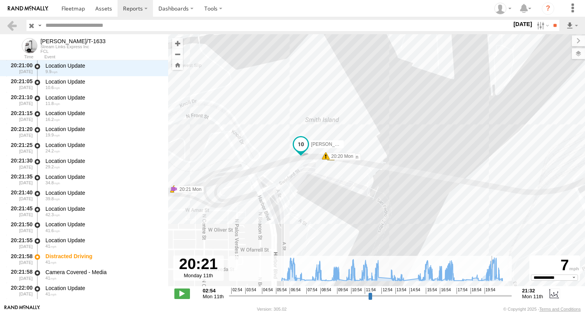
click at [492, 296] on input "range" at bounding box center [370, 295] width 283 height 7
click at [535, 27] on label at bounding box center [541, 25] width 17 height 11
click at [0, 0] on label at bounding box center [0, 0] width 0 height 0
click at [558, 18] on header "Search Query Asset ID Asset Label Registration Manufacturer Model VIN Job ID" at bounding box center [292, 26] width 585 height 18
click at [555, 24] on input "**" at bounding box center [554, 25] width 9 height 11
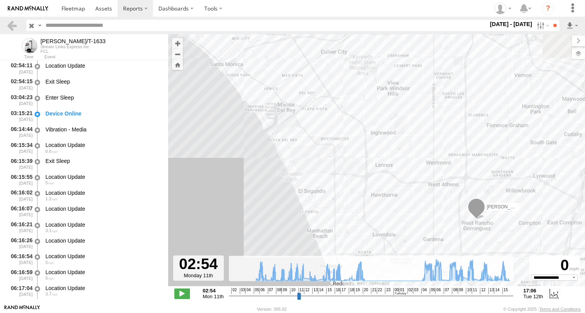
drag, startPoint x: 498, startPoint y: 209, endPoint x: 409, endPoint y: 179, distance: 94.5
click at [409, 182] on div "KEITH/T-1633 06:17 Tue 06:25 Tue 06:33 Tue 06:41 Tue 07:35 Tue 08:39 Tue 10:32 …" at bounding box center [376, 164] width 417 height 260
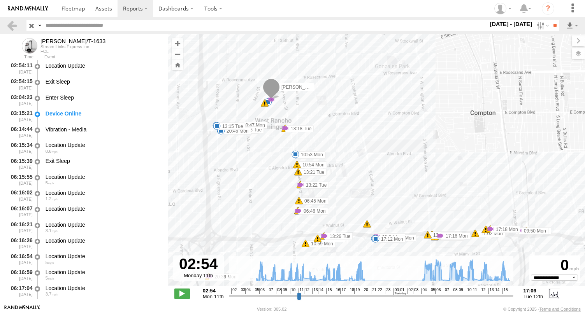
drag, startPoint x: 351, startPoint y: 142, endPoint x: 428, endPoint y: 167, distance: 81.0
click at [428, 166] on div "KEITH/T-1633 06:17 Tue 06:25 Tue 06:33 Tue 06:41 Tue 07:35 Tue 08:39 Tue 10:32 …" at bounding box center [376, 164] width 417 height 260
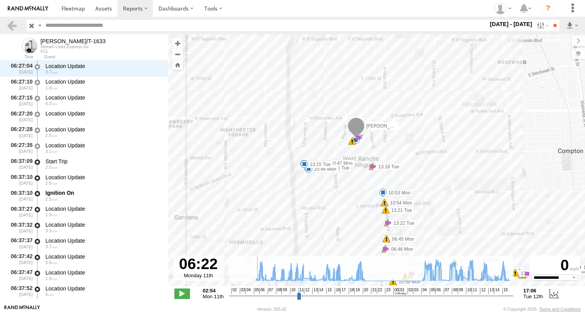
scroll to position [191, 0]
drag, startPoint x: 231, startPoint y: 296, endPoint x: 250, endPoint y: 301, distance: 19.6
click at [250, 300] on input "range" at bounding box center [371, 295] width 284 height 7
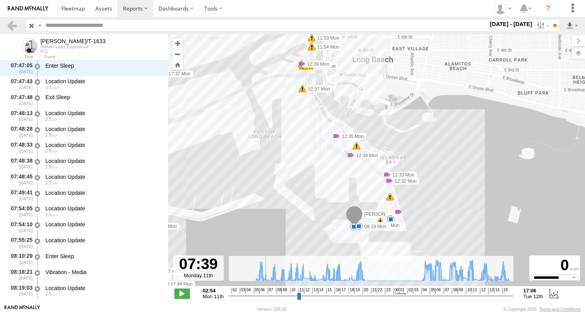
scroll to position [7886, 0]
drag, startPoint x: 251, startPoint y: 297, endPoint x: 265, endPoint y: 296, distance: 14.4
click at [265, 296] on input "range" at bounding box center [371, 295] width 284 height 7
click at [391, 205] on div "KEITH/T-1633 06:17 Tue 06:25 Tue 06:33 Tue 06:41 Tue 07:35 Tue 08:39 Tue 10:32 …" at bounding box center [376, 164] width 417 height 260
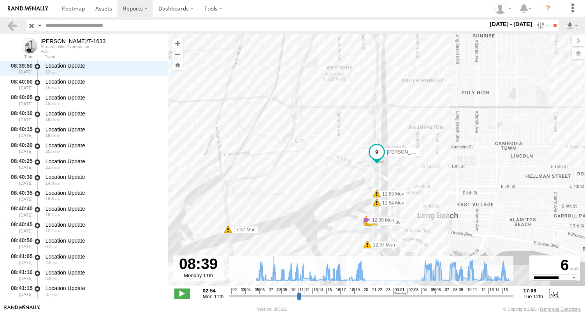
scroll to position [11622, 0]
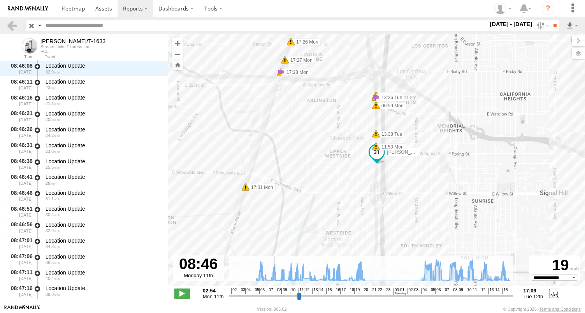
drag, startPoint x: 267, startPoint y: 298, endPoint x: 273, endPoint y: 298, distance: 6.2
click at [273, 298] on input "range" at bounding box center [371, 295] width 284 height 7
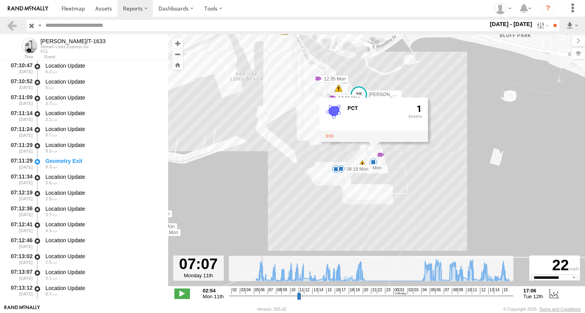
scroll to position [5183, 0]
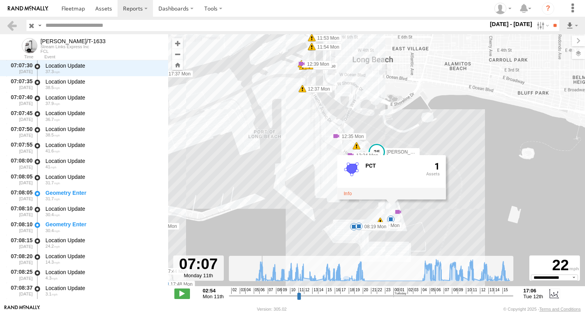
drag, startPoint x: 274, startPoint y: 298, endPoint x: 261, endPoint y: 300, distance: 13.3
click at [261, 300] on input "range" at bounding box center [371, 295] width 284 height 7
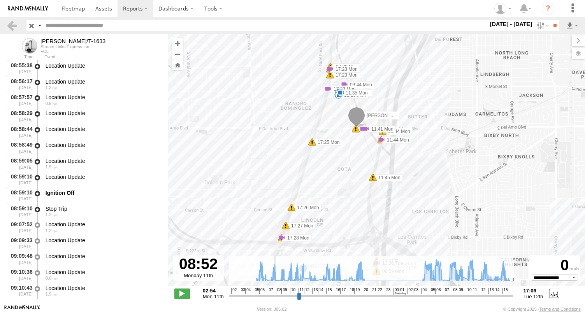
scroll to position [13354, 0]
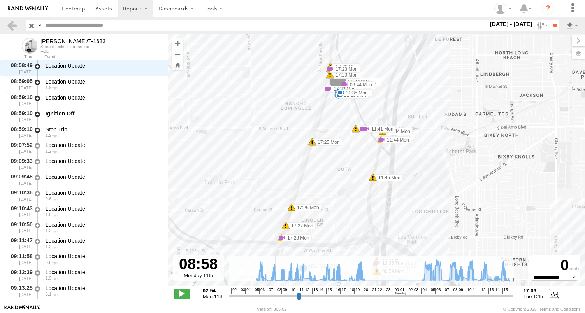
drag, startPoint x: 260, startPoint y: 296, endPoint x: 275, endPoint y: 296, distance: 14.4
click at [275, 296] on input "range" at bounding box center [371, 295] width 284 height 7
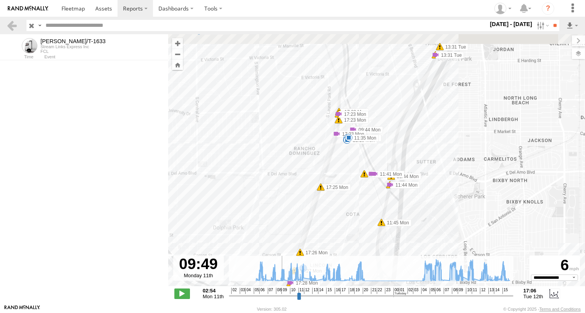
scroll to position [15676, 0]
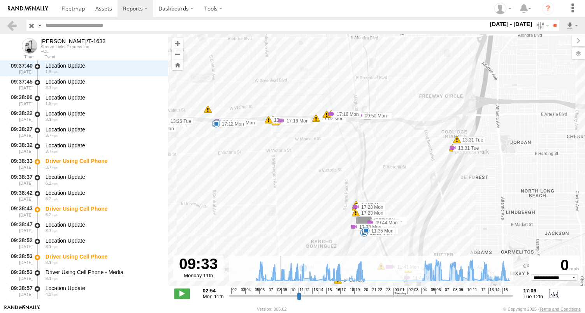
click at [279, 298] on input "range" at bounding box center [371, 295] width 284 height 7
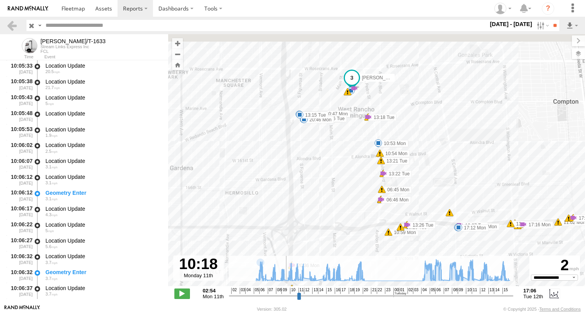
scroll to position [18585, 0]
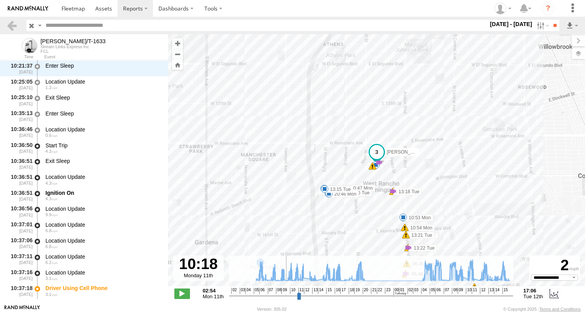
drag, startPoint x: 280, startPoint y: 297, endPoint x: 284, endPoint y: 298, distance: 4.7
click at [284, 298] on input "range" at bounding box center [371, 295] width 284 height 7
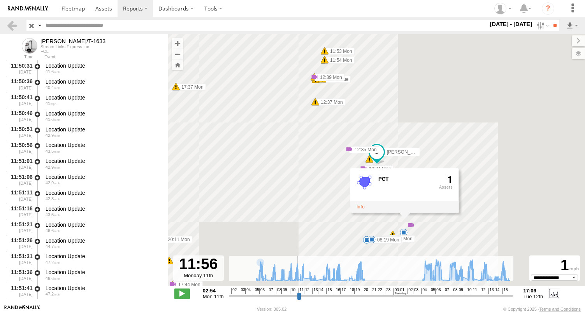
scroll to position [26789, 0]
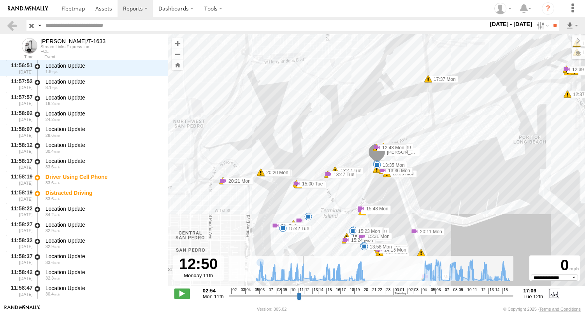
drag, startPoint x: 284, startPoint y: 298, endPoint x: 303, endPoint y: 298, distance: 18.7
click at [303, 298] on input "range" at bounding box center [371, 295] width 284 height 7
click at [534, 26] on label at bounding box center [541, 25] width 17 height 11
click at [0, 0] on label at bounding box center [0, 0] width 0 height 0
click at [556, 23] on input "**" at bounding box center [554, 25] width 9 height 11
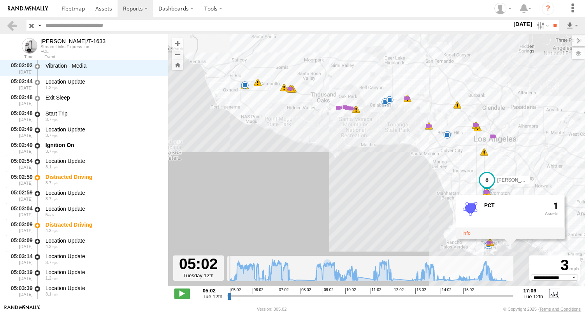
drag, startPoint x: 229, startPoint y: 297, endPoint x: 224, endPoint y: 297, distance: 5.1
click at [227, 297] on input "range" at bounding box center [370, 295] width 286 height 7
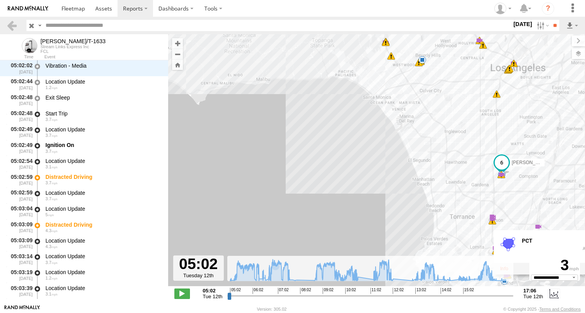
drag, startPoint x: 391, startPoint y: 185, endPoint x: 337, endPoint y: 175, distance: 54.6
click at [342, 179] on div "KEITH/T-1633 06:17 Tue 06:25 Tue 06:33 Tue 06:41 Tue 07:35 Tue 08:39 Tue 10:32 …" at bounding box center [376, 164] width 417 height 260
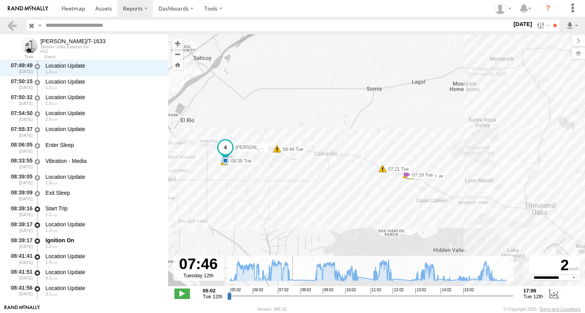
drag, startPoint x: 229, startPoint y: 298, endPoint x: 293, endPoint y: 299, distance: 64.6
click at [293, 299] on input "range" at bounding box center [370, 295] width 286 height 7
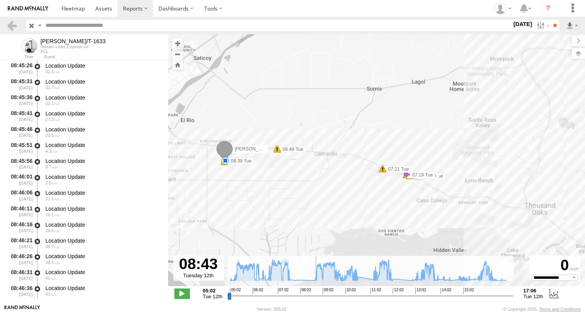
scroll to position [24531, 0]
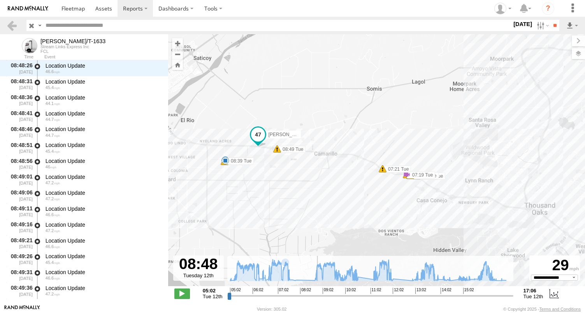
drag, startPoint x: 294, startPoint y: 296, endPoint x: 317, endPoint y: 296, distance: 23.0
click at [317, 296] on input "range" at bounding box center [370, 295] width 286 height 7
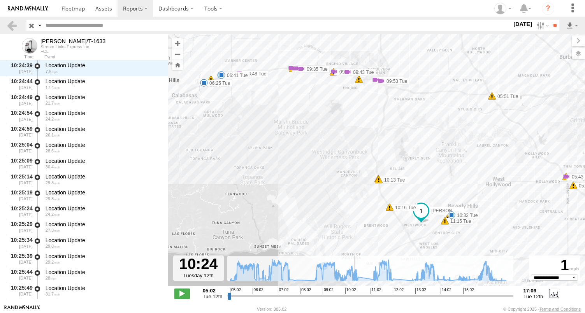
scroll to position [42162, 0]
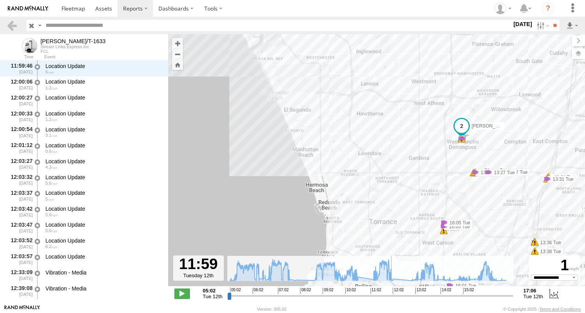
drag, startPoint x: 317, startPoint y: 295, endPoint x: 391, endPoint y: 292, distance: 74.0
click at [391, 292] on input "range" at bounding box center [370, 295] width 286 height 7
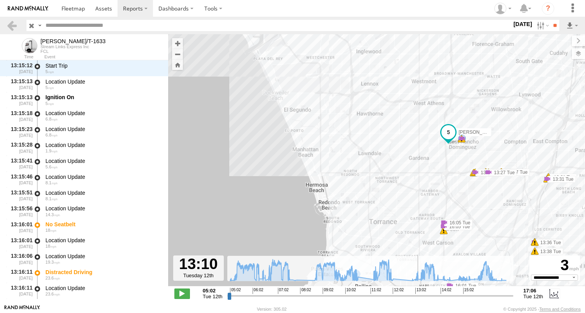
scroll to position [51940, 0]
drag, startPoint x: 390, startPoint y: 296, endPoint x: 419, endPoint y: 296, distance: 29.2
click at [419, 296] on input "range" at bounding box center [370, 295] width 286 height 7
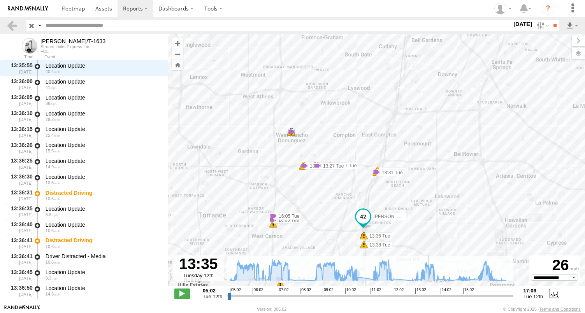
scroll to position [56725, 0]
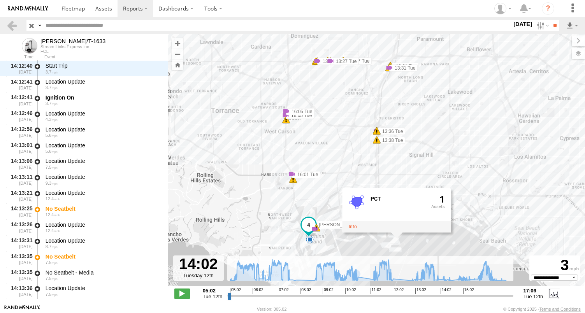
drag, startPoint x: 423, startPoint y: 296, endPoint x: 439, endPoint y: 298, distance: 16.8
click at [439, 298] on input "range" at bounding box center [370, 295] width 286 height 7
drag, startPoint x: 367, startPoint y: 199, endPoint x: 367, endPoint y: 187, distance: 12.1
click at [367, 187] on div "KEITH/T-1633 06:17 Tue 06:25 Tue 06:33 Tue 06:41 Tue 07:35 Tue 08:39 Tue 10:32 …" at bounding box center [376, 164] width 417 height 260
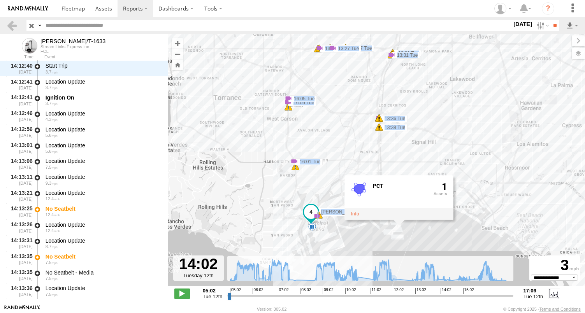
drag, startPoint x: 373, startPoint y: 171, endPoint x: 374, endPoint y: 158, distance: 12.9
click at [374, 160] on div "KEITH/T-1633 06:17 Tue 06:25 Tue 06:33 Tue 06:41 Tue 07:35 Tue 08:39 Tue 10:32 …" at bounding box center [376, 164] width 417 height 260
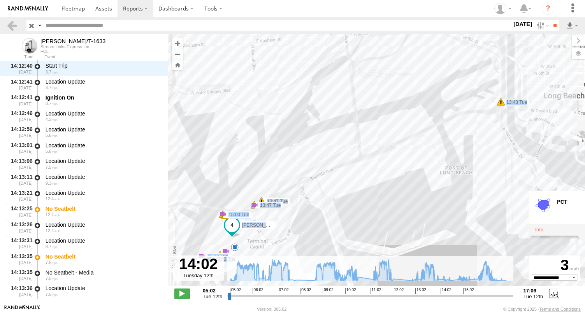
drag, startPoint x: 325, startPoint y: 216, endPoint x: 373, endPoint y: 185, distance: 57.1
click at [373, 185] on div "KEITH/T-1633 06:17 Tue 06:25 Tue 06:33 Tue 06:41 Tue 07:35 Tue 08:39 Tue 10:32 …" at bounding box center [376, 164] width 417 height 260
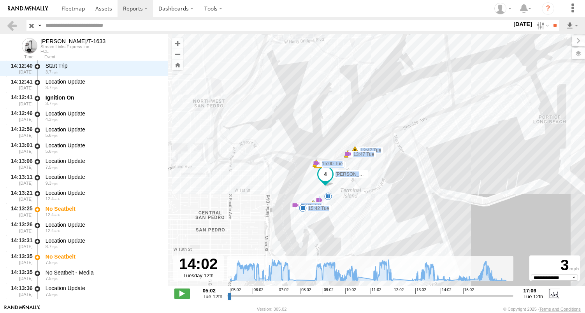
click at [304, 200] on div "KEITH/T-1633 06:17 Tue 06:25 Tue 06:33 Tue 06:41 Tue 07:35 Tue 08:39 Tue 10:32 …" at bounding box center [376, 164] width 417 height 260
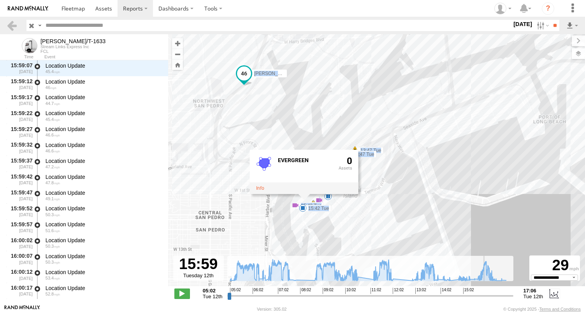
scroll to position [69157, 0]
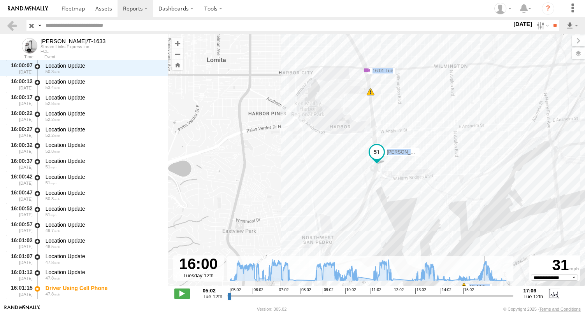
drag, startPoint x: 440, startPoint y: 295, endPoint x: 485, endPoint y: 301, distance: 45.6
click at [485, 300] on input "range" at bounding box center [370, 295] width 286 height 7
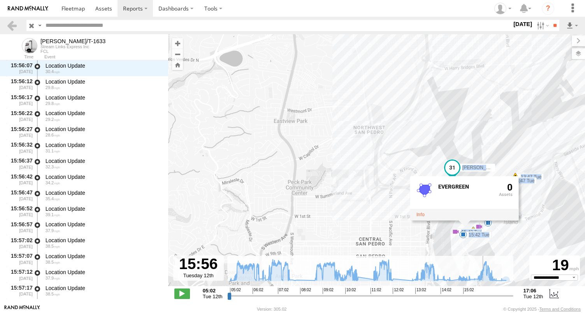
click at [483, 298] on input "range" at bounding box center [370, 295] width 286 height 7
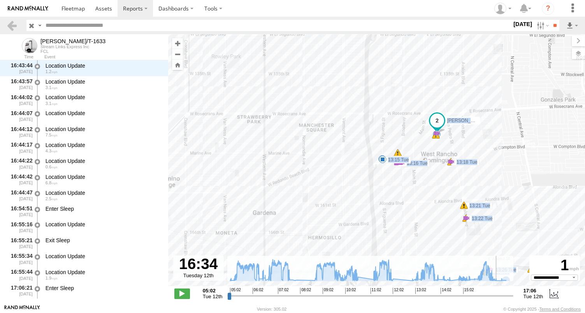
scroll to position [73847, 0]
drag, startPoint x: 485, startPoint y: 294, endPoint x: 498, endPoint y: 293, distance: 13.3
type input "**********"
click at [498, 293] on input "range" at bounding box center [370, 295] width 286 height 7
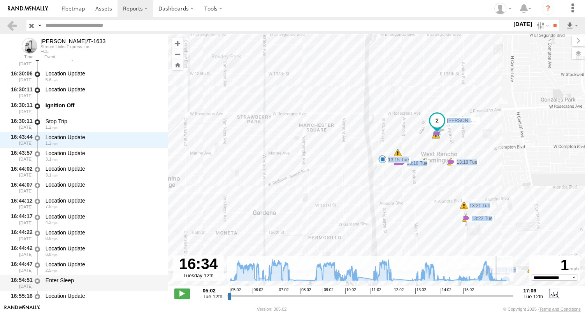
scroll to position [73737, 0]
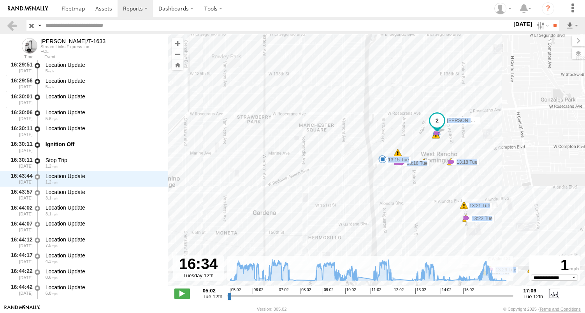
click at [33, 7] on img at bounding box center [28, 8] width 40 height 5
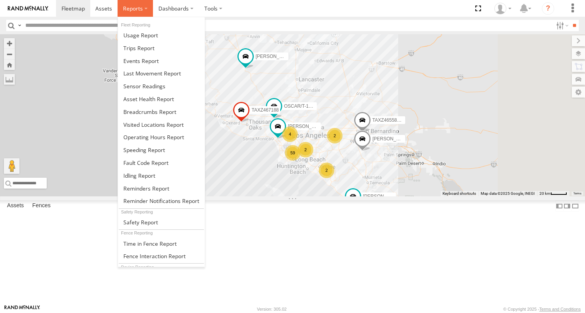
click at [143, 7] on label at bounding box center [135, 8] width 35 height 17
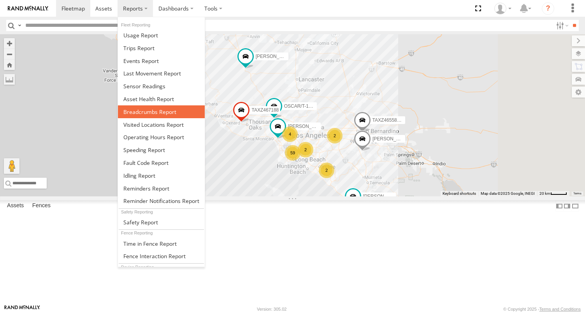
click at [147, 114] on span at bounding box center [149, 111] width 53 height 7
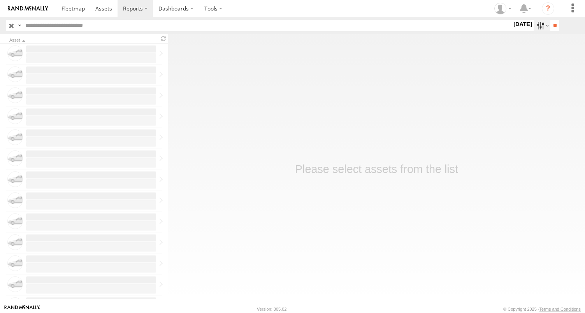
drag, startPoint x: 0, startPoint y: 0, endPoint x: 537, endPoint y: 24, distance: 537.9
click at [537, 24] on label at bounding box center [541, 25] width 17 height 11
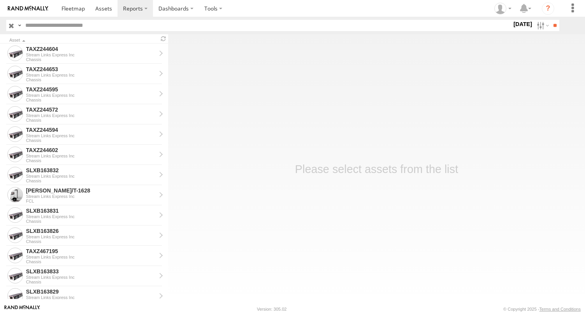
click at [0, 0] on label at bounding box center [0, 0] width 0 height 0
click at [552, 21] on input "**" at bounding box center [554, 25] width 9 height 11
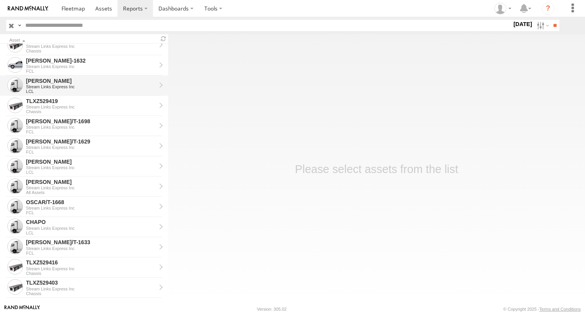
scroll to position [272, 0]
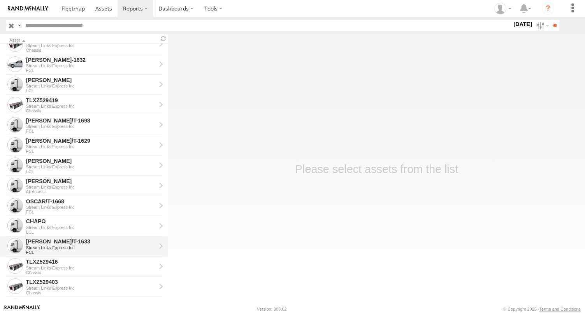
click at [49, 251] on div "FCL" at bounding box center [91, 252] width 130 height 5
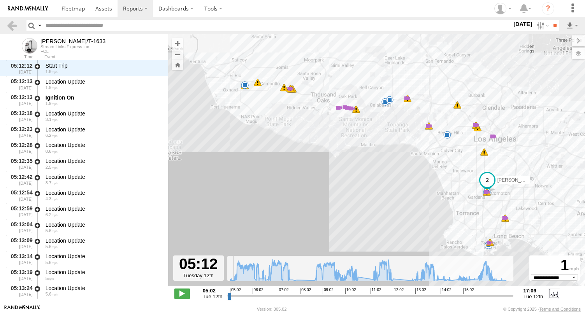
scroll to position [568, 0]
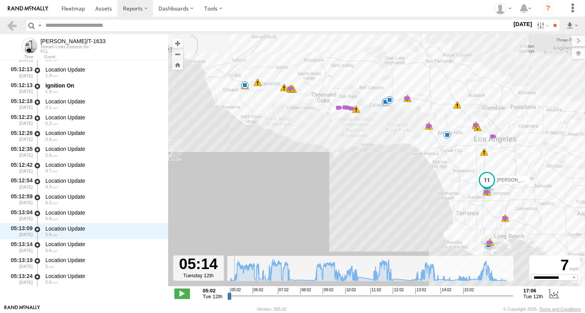
type input "**********"
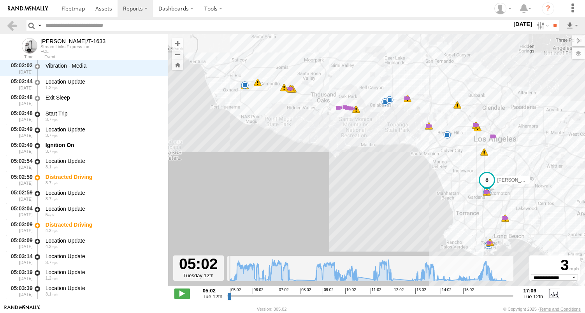
click at [228, 297] on input "range" at bounding box center [370, 295] width 286 height 7
